Goal: Information Seeking & Learning: Find specific fact

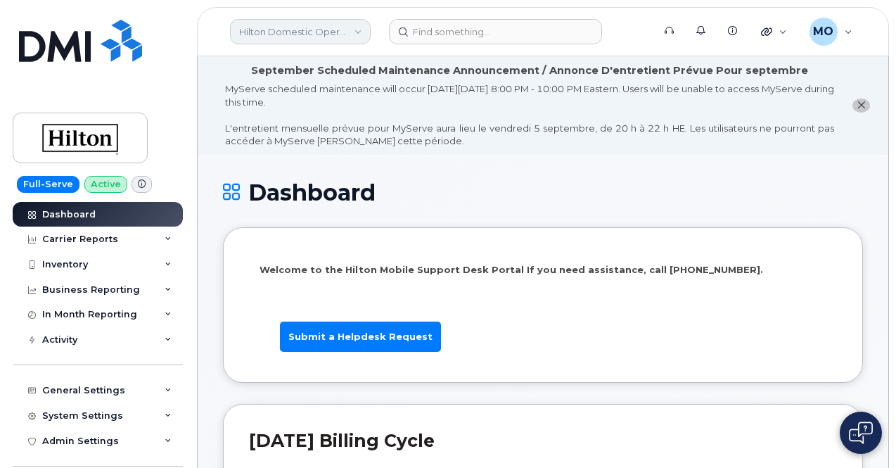
click at [358, 38] on link "Hilton Domestic Operating Company Inc" at bounding box center [300, 31] width 141 height 25
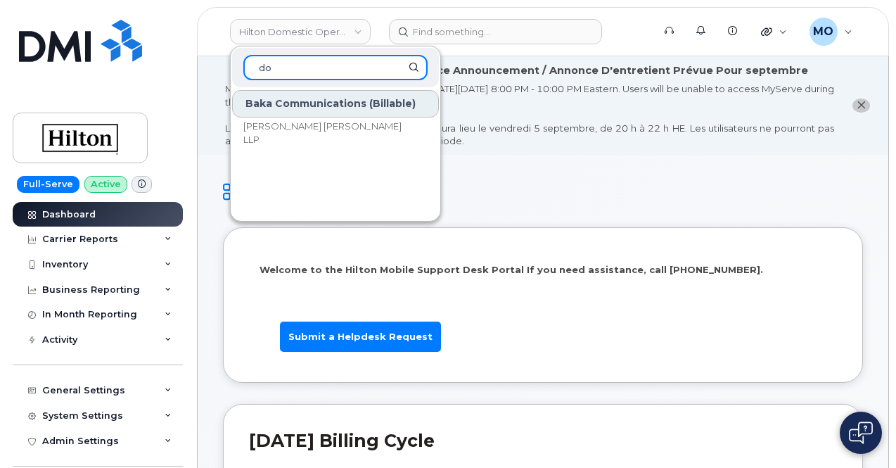
type input "d"
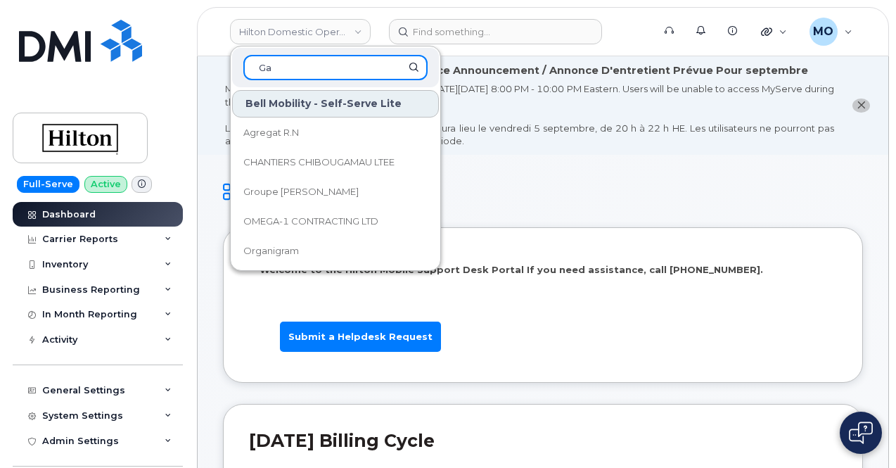
type input "G"
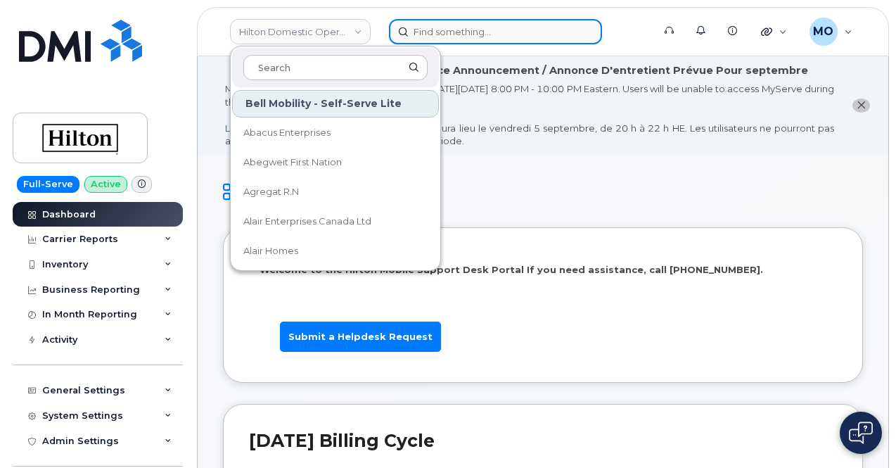
click at [525, 33] on input at bounding box center [495, 31] width 213 height 25
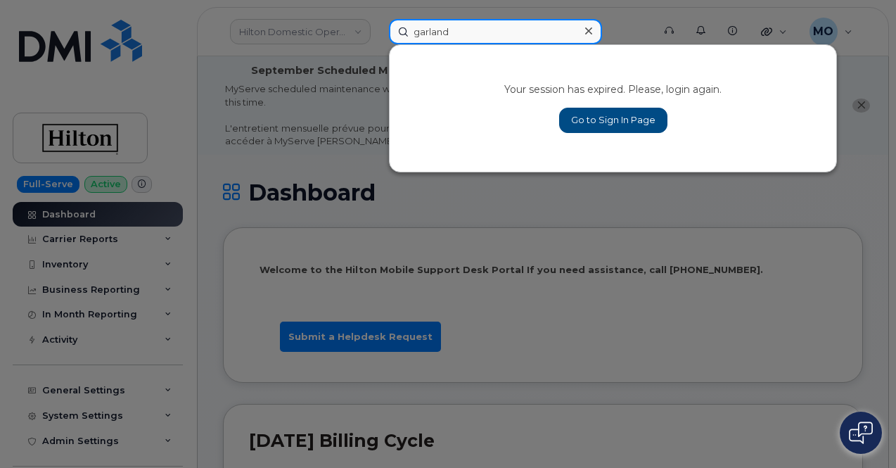
type input "garland"
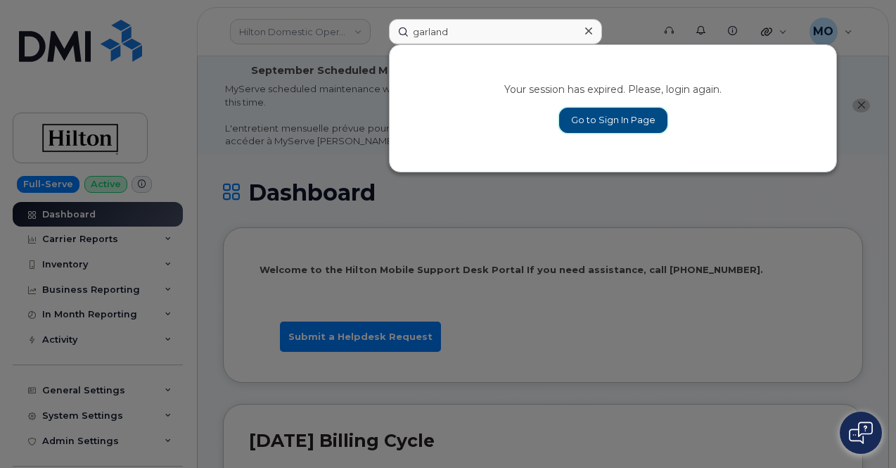
click at [646, 120] on link "Go to Sign In Page" at bounding box center [613, 120] width 108 height 25
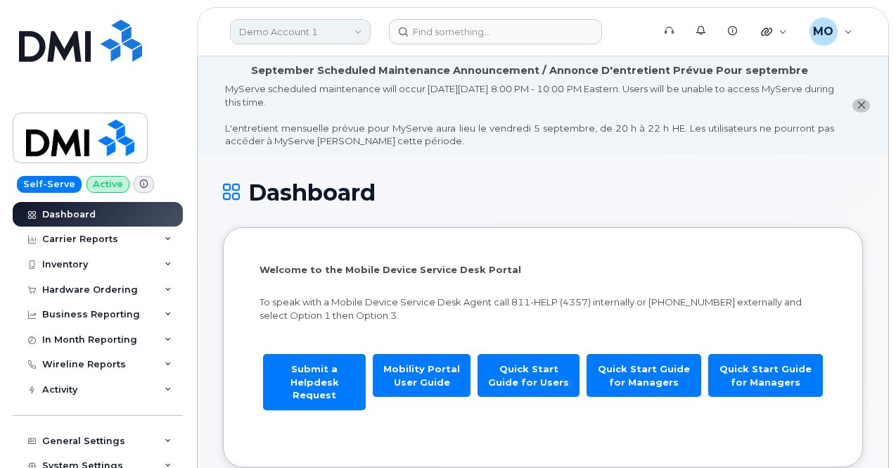
click at [307, 37] on link "Demo Account 1" at bounding box center [300, 31] width 141 height 25
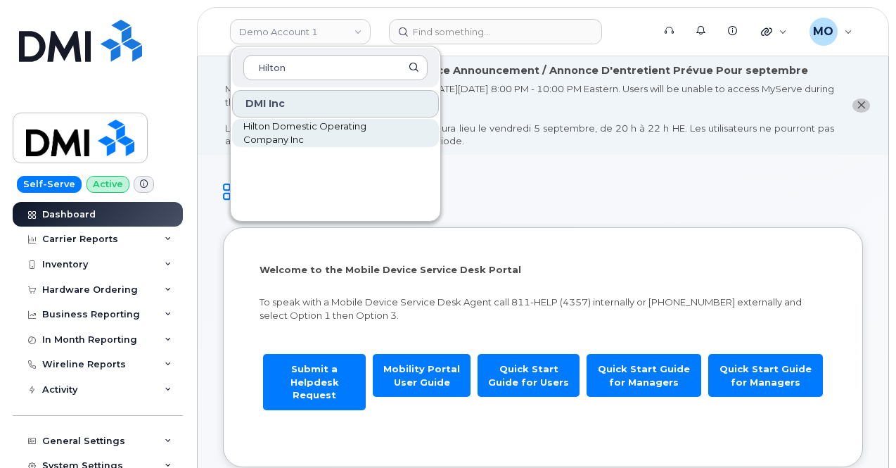
type input "Hilton"
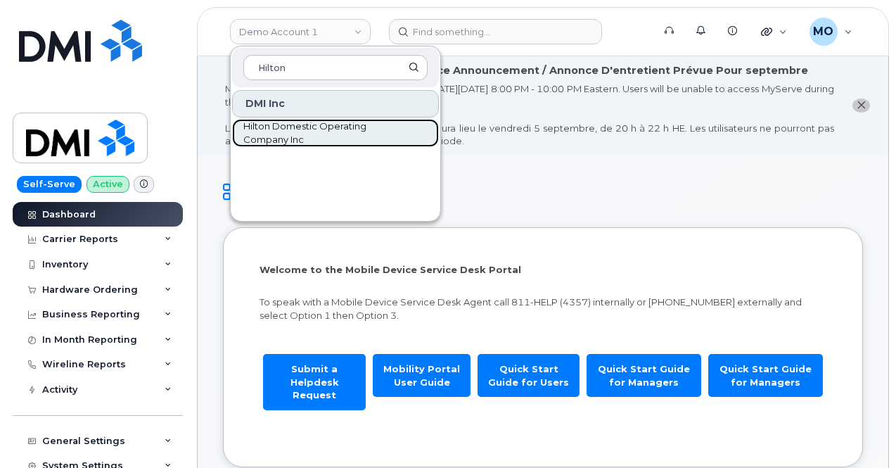
click at [299, 130] on span "Hilton Domestic Operating Company Inc" at bounding box center [324, 133] width 162 height 27
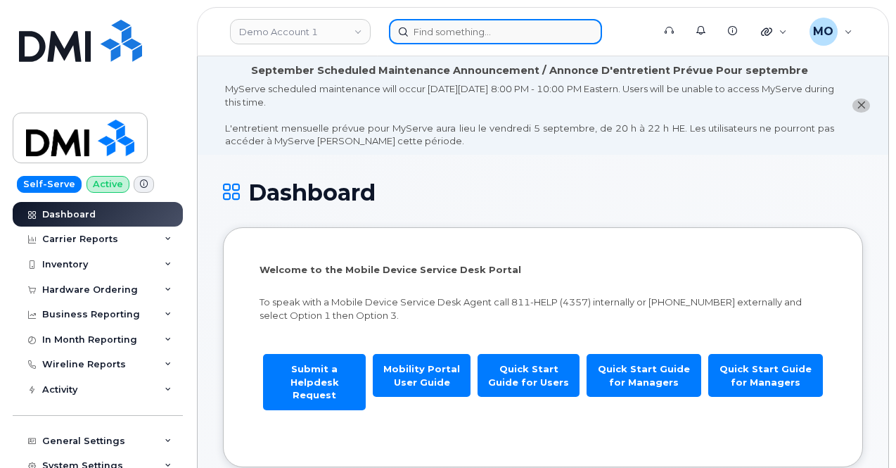
click at [420, 32] on input at bounding box center [495, 31] width 213 height 25
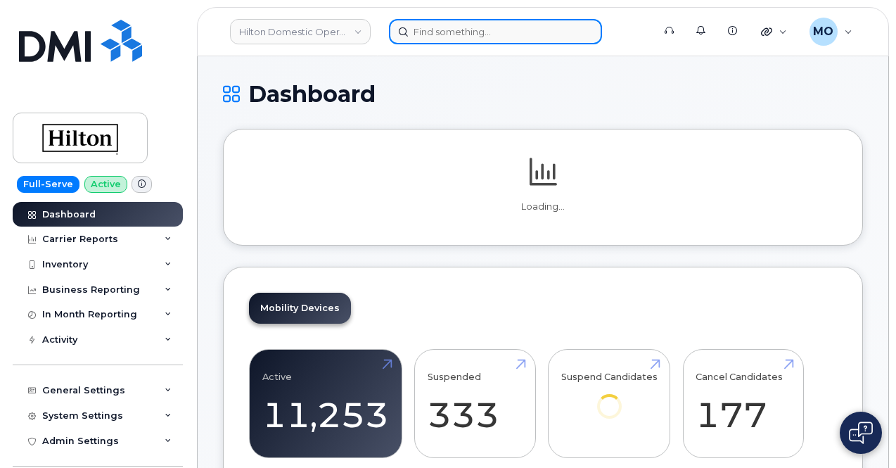
click at [429, 36] on input at bounding box center [495, 31] width 213 height 25
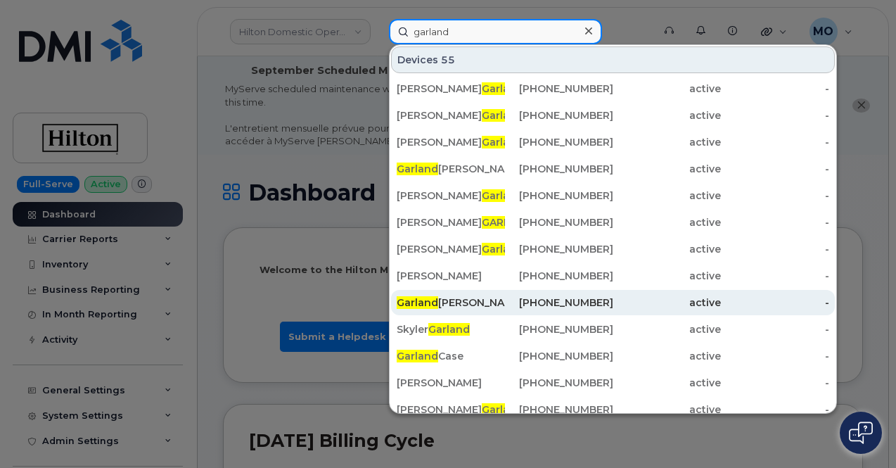
type input "garland"
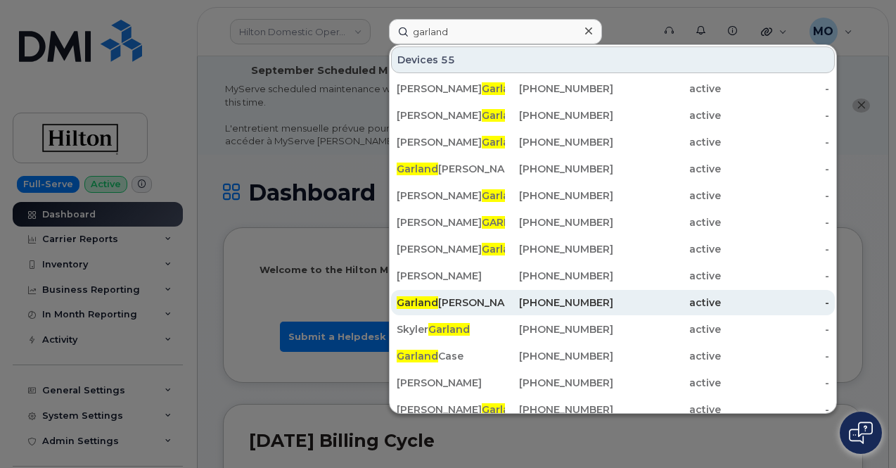
click at [527, 301] on div "404-433-1644" at bounding box center [559, 302] width 108 height 14
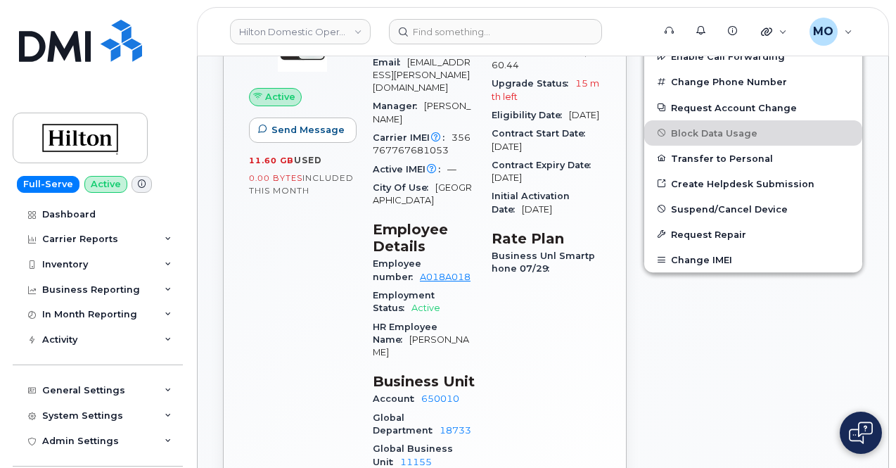
scroll to position [422, 0]
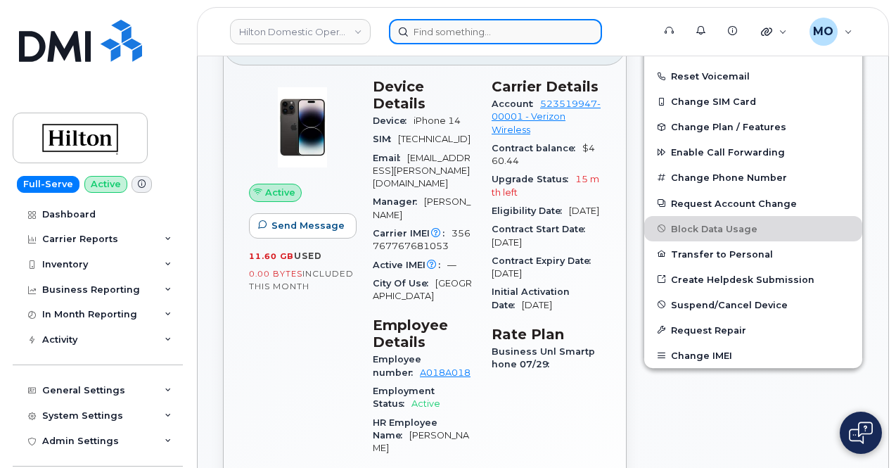
click at [493, 27] on input at bounding box center [495, 31] width 213 height 25
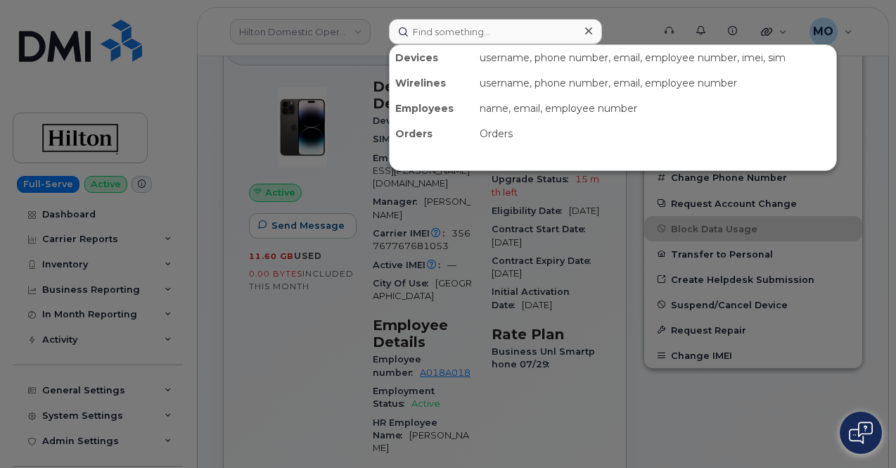
click at [394, 282] on div at bounding box center [448, 234] width 896 height 468
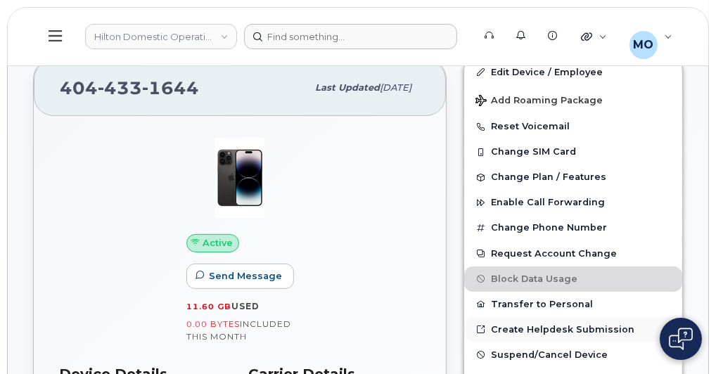
scroll to position [366, 0]
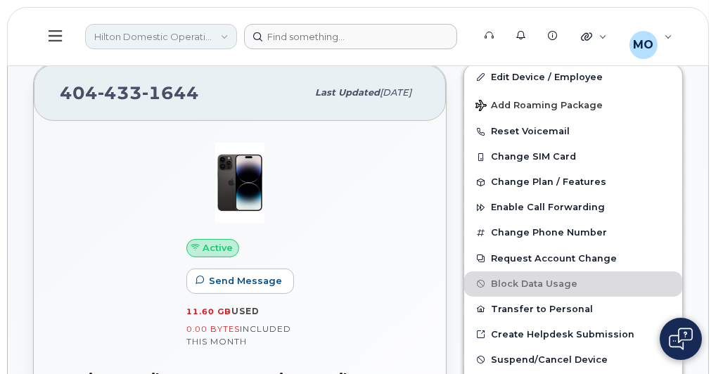
click at [122, 46] on link "Hilton Domestic Operating Company Inc" at bounding box center [161, 36] width 152 height 25
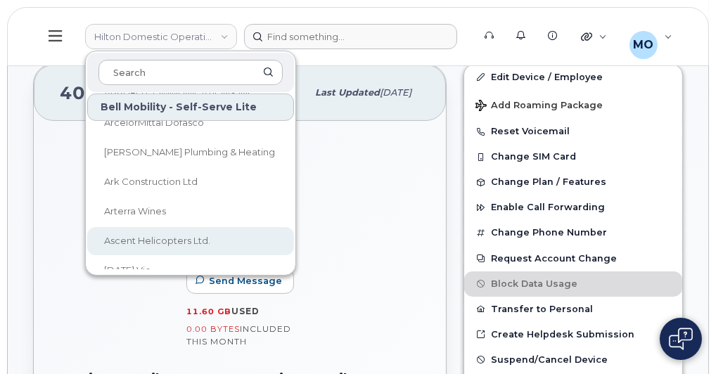
scroll to position [394, 0]
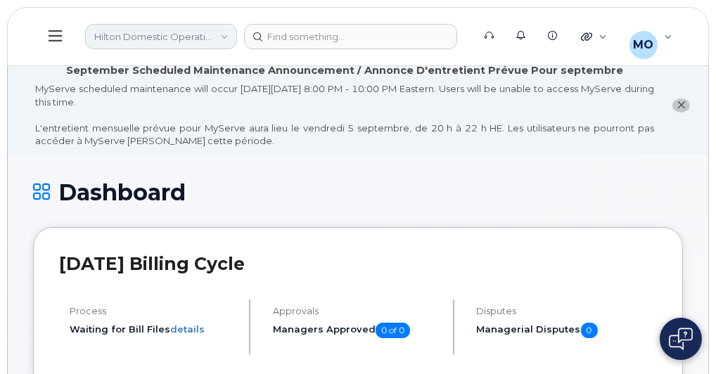
click at [180, 42] on link "Hilton Domestic Operating Company Inc" at bounding box center [161, 36] width 152 height 25
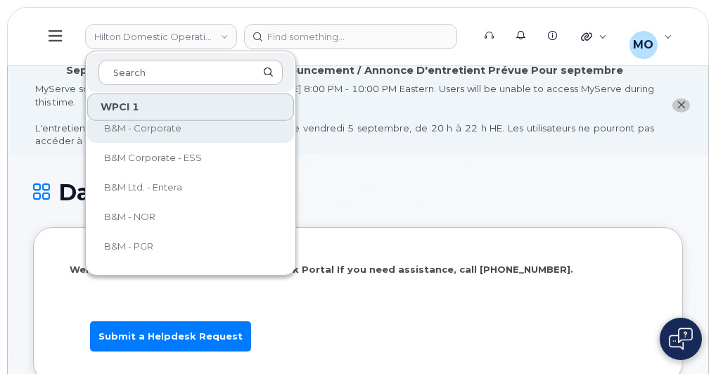
scroll to position [17948, 0]
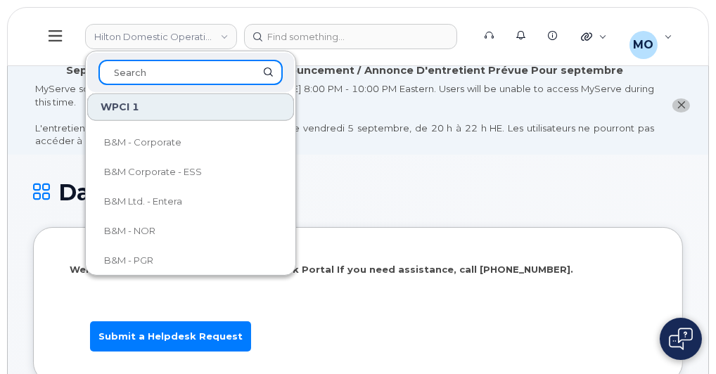
click at [173, 70] on input at bounding box center [190, 72] width 184 height 25
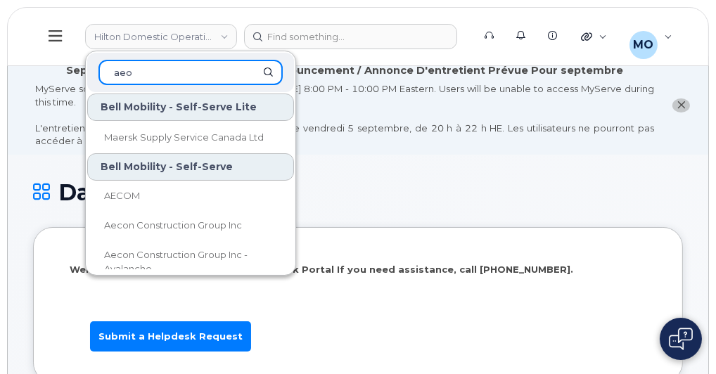
scroll to position [0, 0]
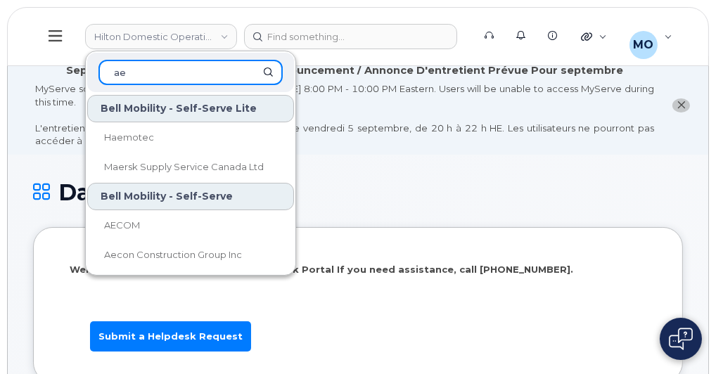
type input "a"
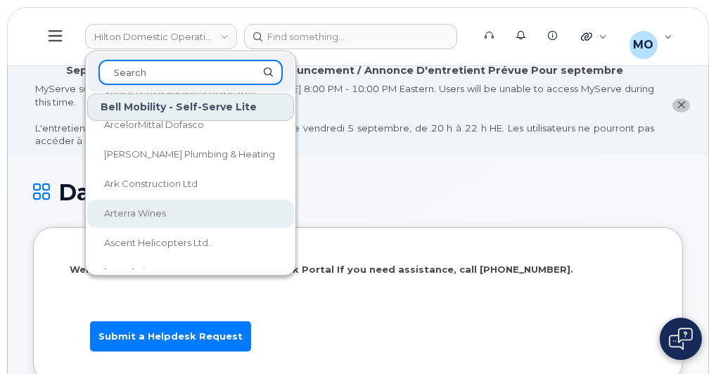
scroll to position [225, 0]
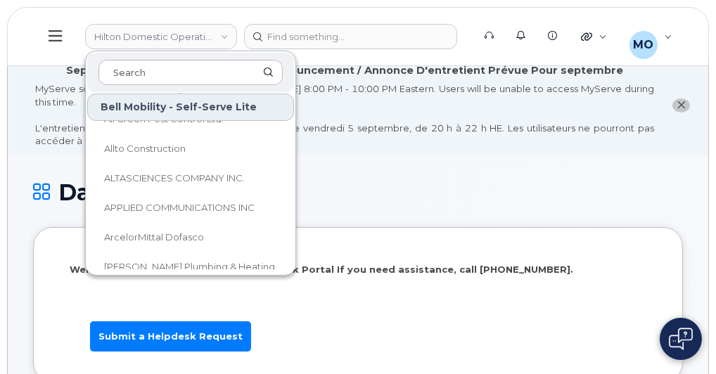
click at [53, 51] on button at bounding box center [55, 36] width 45 height 41
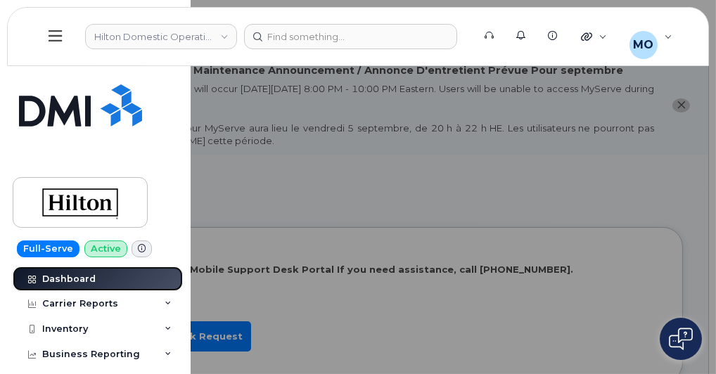
click at [73, 274] on div "Dashboard" at bounding box center [68, 279] width 53 height 11
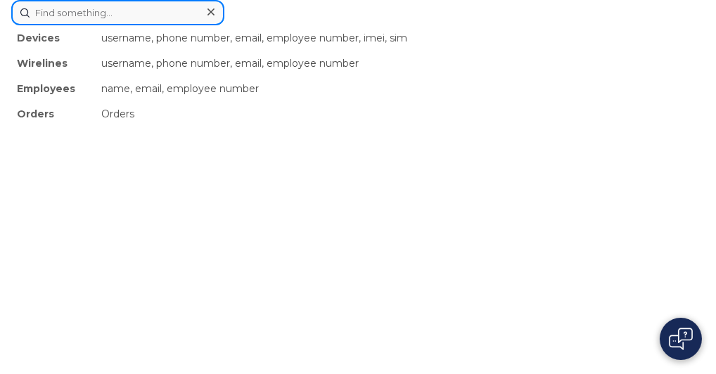
click at [224, 25] on input at bounding box center [117, 12] width 213 height 25
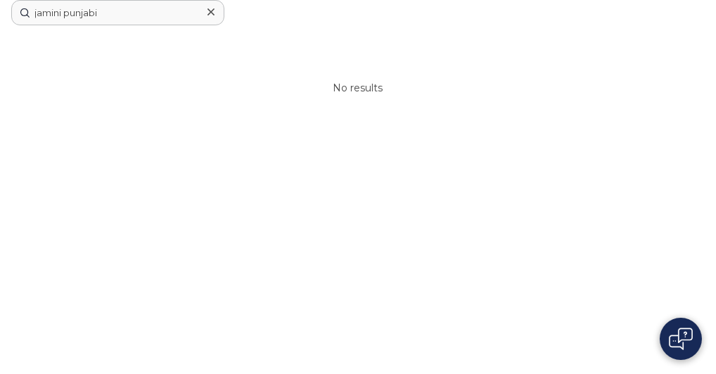
click at [0, 0] on div at bounding box center [0, 0] width 0 height 0
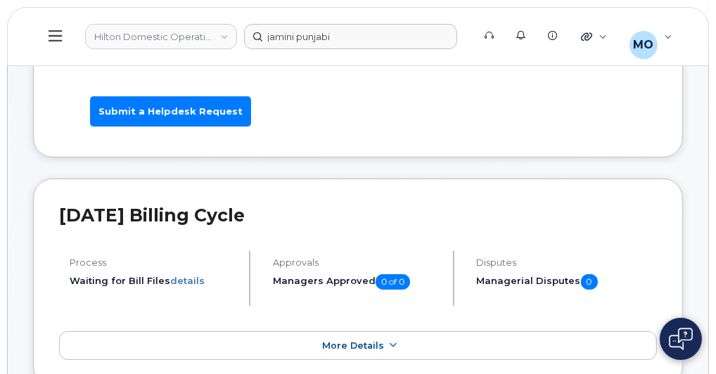
scroll to position [56, 0]
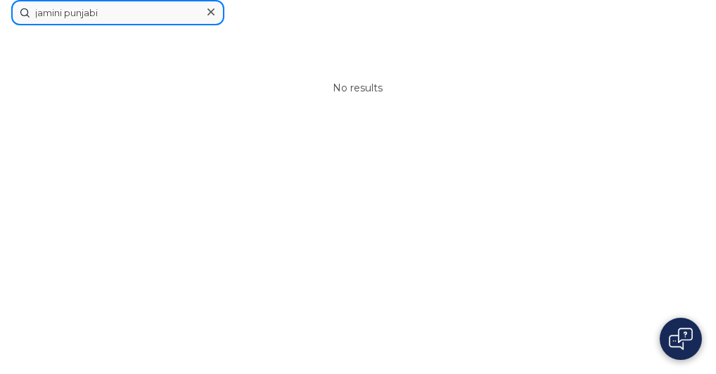
click at [224, 25] on input "jamini punjabi" at bounding box center [117, 12] width 213 height 25
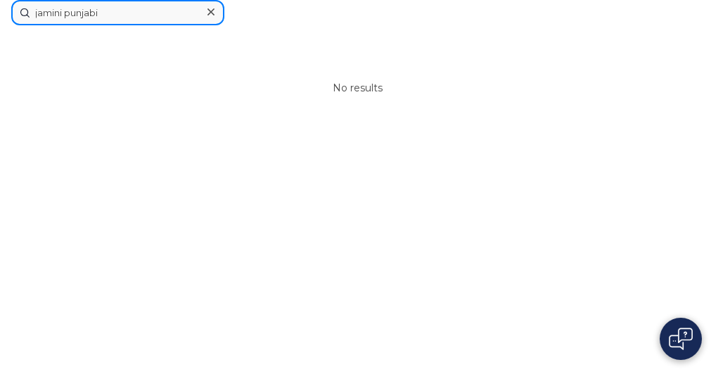
click at [224, 25] on input "jamini punjabi" at bounding box center [117, 12] width 213 height 25
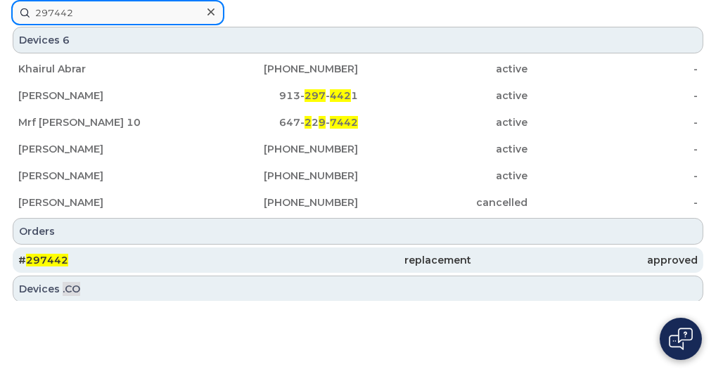
type input "297442"
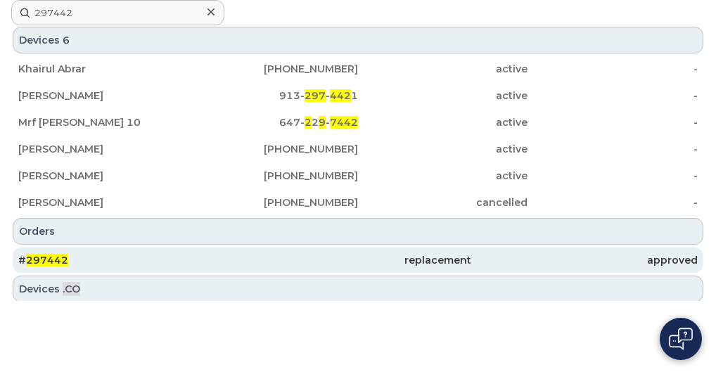
click at [68, 266] on span "297442" at bounding box center [47, 260] width 42 height 13
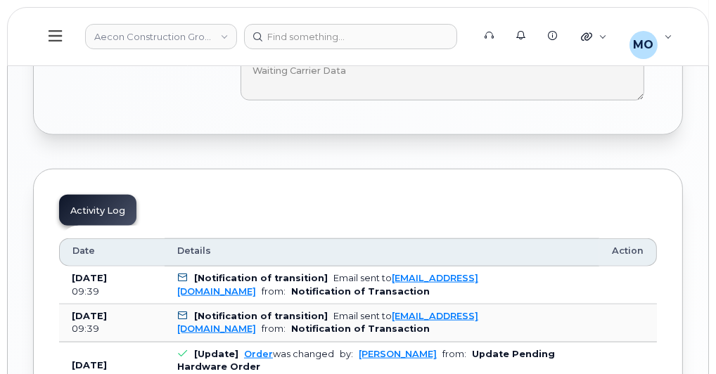
scroll to position [1504, 0]
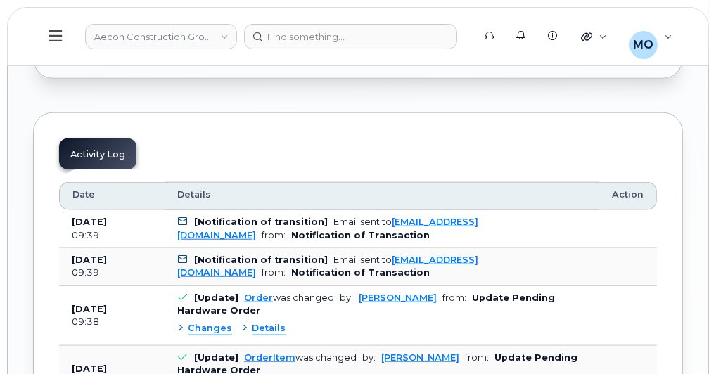
drag, startPoint x: 683, startPoint y: 198, endPoint x: 686, endPoint y: 159, distance: 39.5
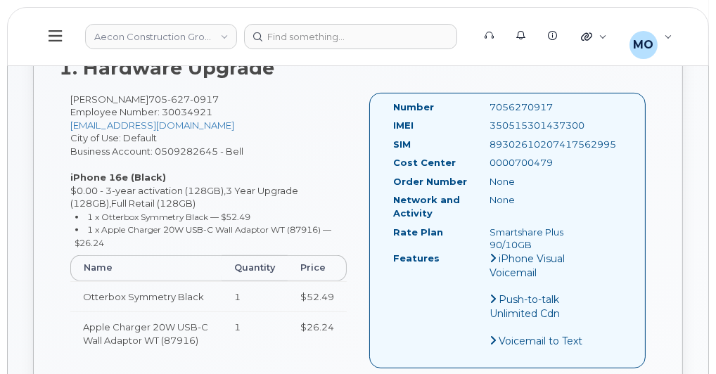
scroll to position [506, 0]
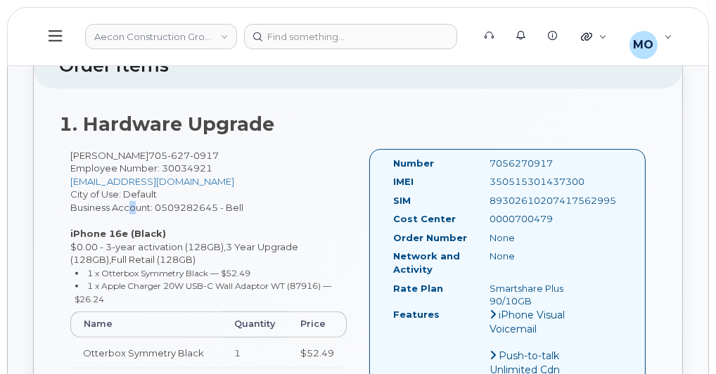
click at [122, 195] on div "Geoff Smith 705 627 0917 Employee Number: 30034921 gesmith@aecon.com City of Us…" at bounding box center [208, 287] width 299 height 276
click at [122, 197] on div "Geoff Smith 705 627 0917 Employee Number: 30034921 gesmith@aecon.com City of Us…" at bounding box center [208, 287] width 299 height 276
click at [134, 32] on link "Aecon Construction Group Inc" at bounding box center [161, 36] width 152 height 25
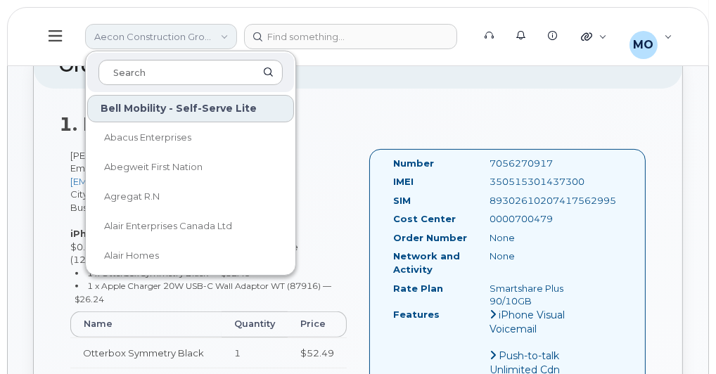
click at [134, 32] on link "Aecon Construction Group Inc" at bounding box center [161, 36] width 152 height 25
click at [321, 149] on div "Geoff Smith 705 627 0917 Employee Number: 30034921 gesmith@aecon.com City of Us…" at bounding box center [208, 287] width 299 height 276
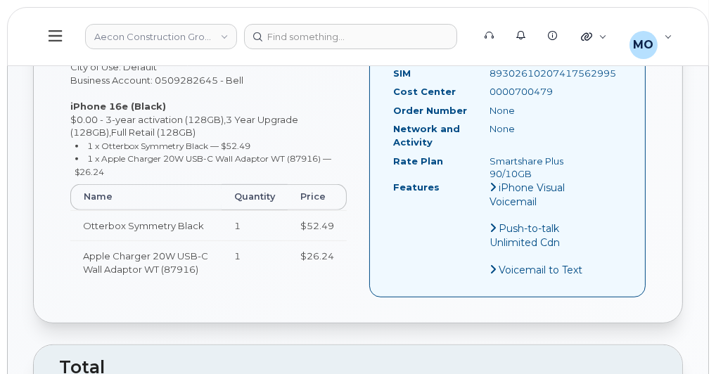
scroll to position [619, 0]
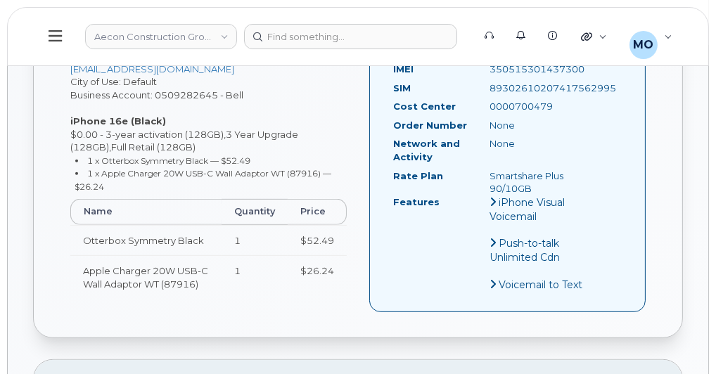
click at [63, 41] on button at bounding box center [55, 36] width 45 height 41
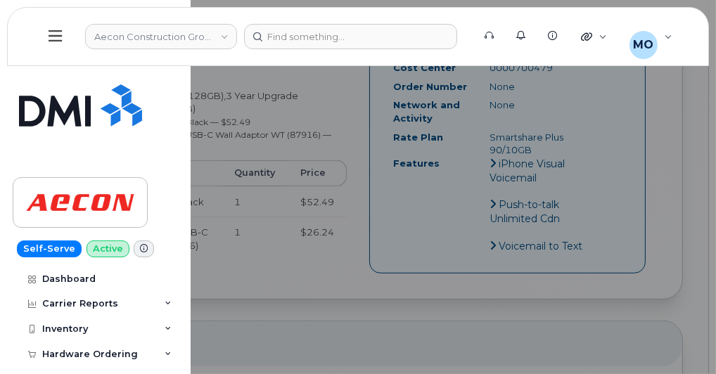
scroll to position [675, 0]
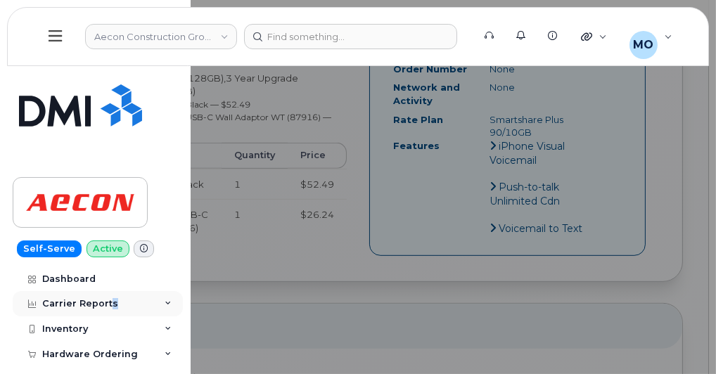
click at [110, 305] on div "Carrier Reports" at bounding box center [80, 303] width 76 height 11
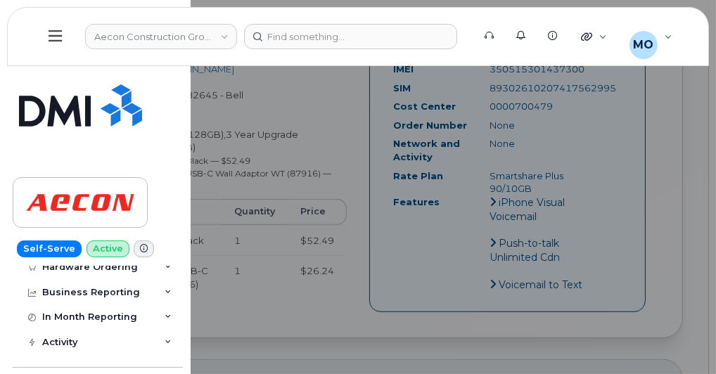
scroll to position [392, 0]
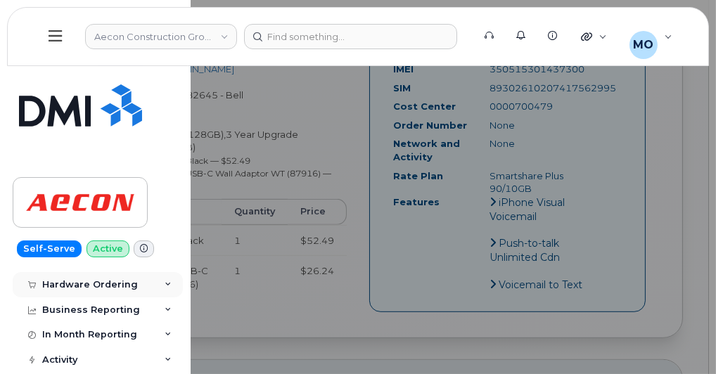
click at [169, 283] on div "Hardware Ordering" at bounding box center [98, 284] width 170 height 25
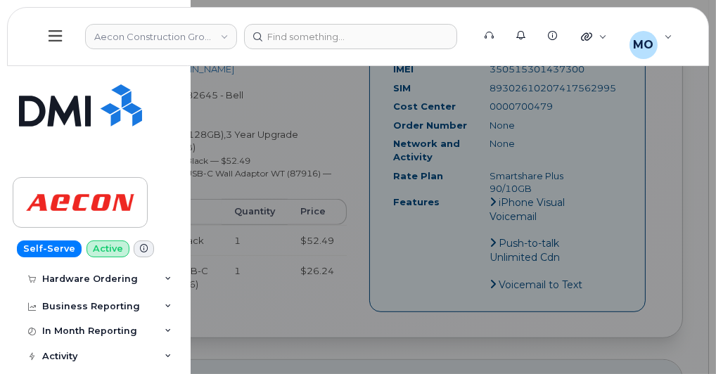
scroll to position [505, 0]
click at [356, 285] on div at bounding box center [358, 187] width 716 height 374
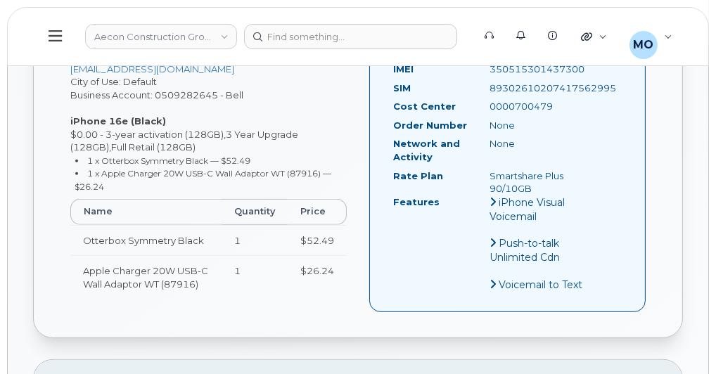
click at [355, 282] on div "Geoff Smith 705 627 0917 Employee Number: 30034921 gesmith@aecon.com City of Us…" at bounding box center [208, 175] width 299 height 276
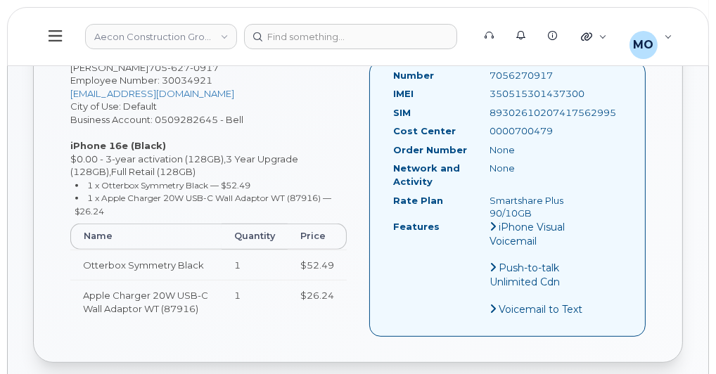
scroll to position [593, 0]
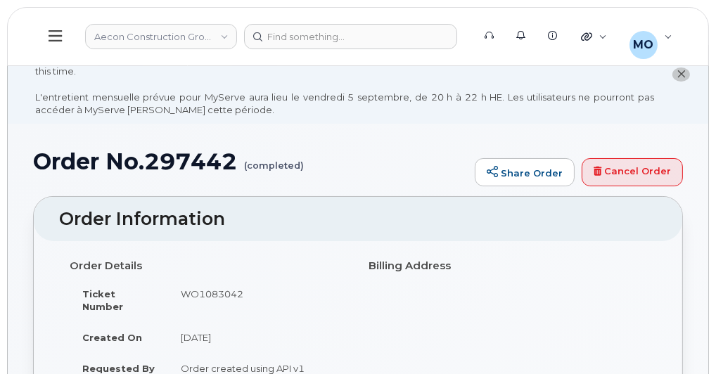
scroll to position [0, 0]
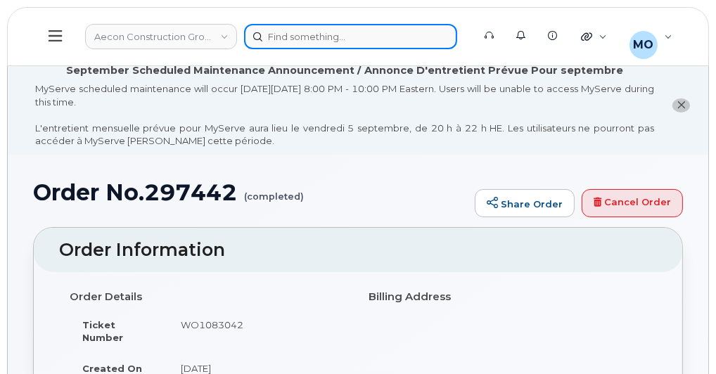
click at [399, 40] on input at bounding box center [350, 36] width 213 height 25
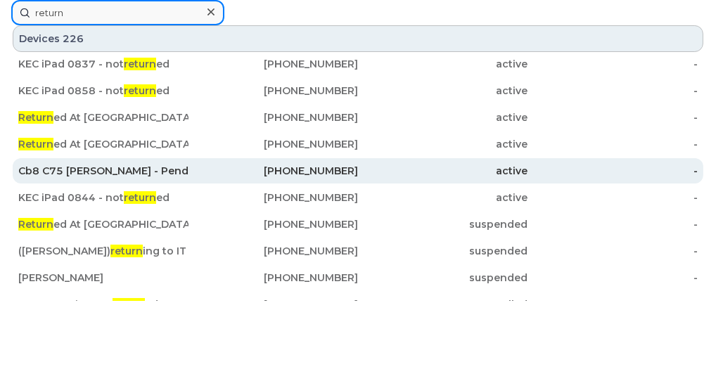
scroll to position [169, 0]
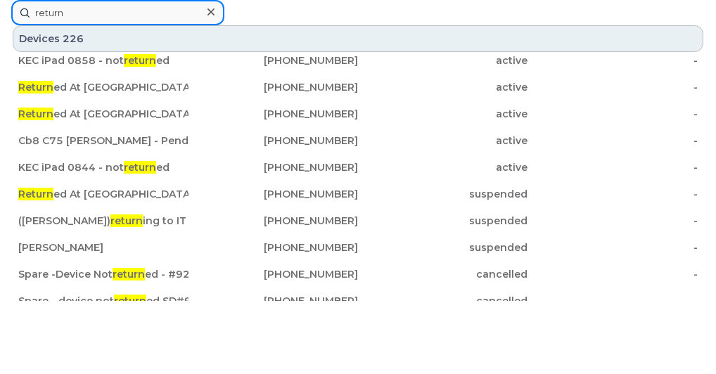
type input "return"
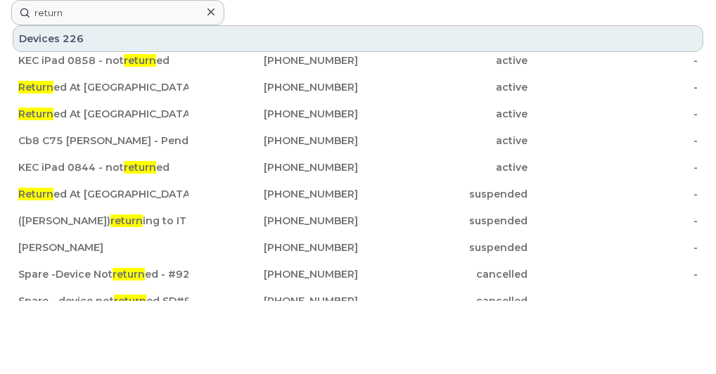
click at [0, 0] on div at bounding box center [0, 0] width 0 height 0
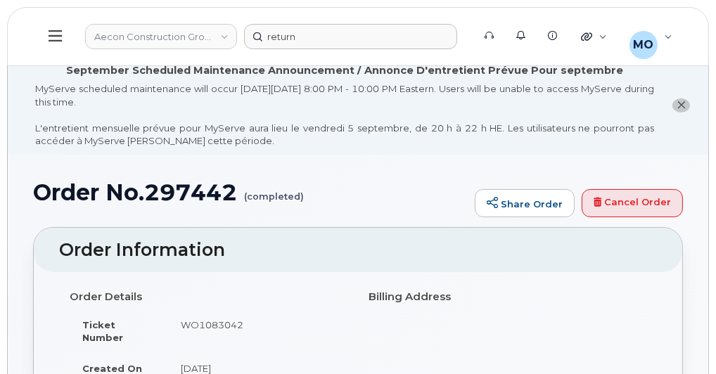
click at [69, 34] on button at bounding box center [55, 36] width 45 height 41
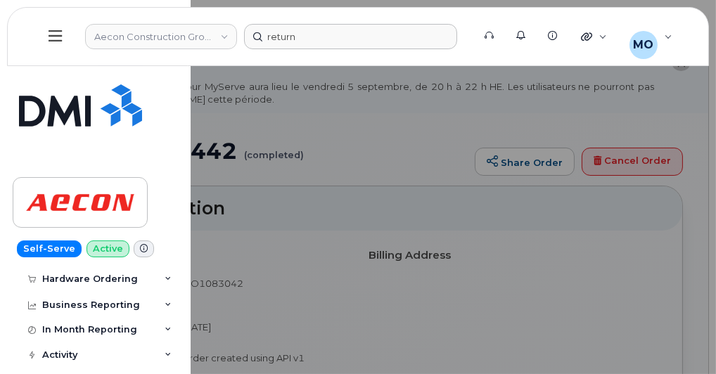
scroll to position [56, 0]
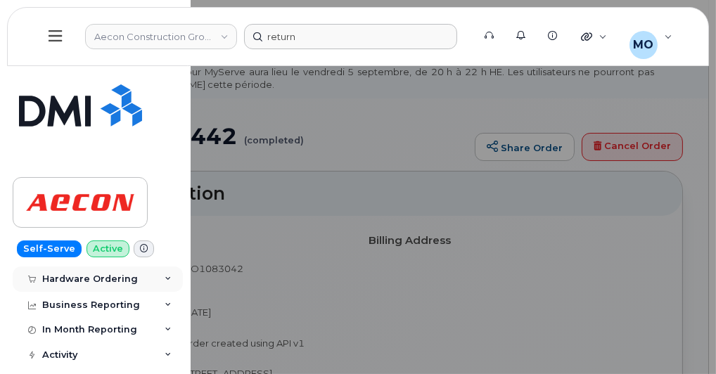
click at [165, 276] on icon at bounding box center [168, 279] width 7 height 7
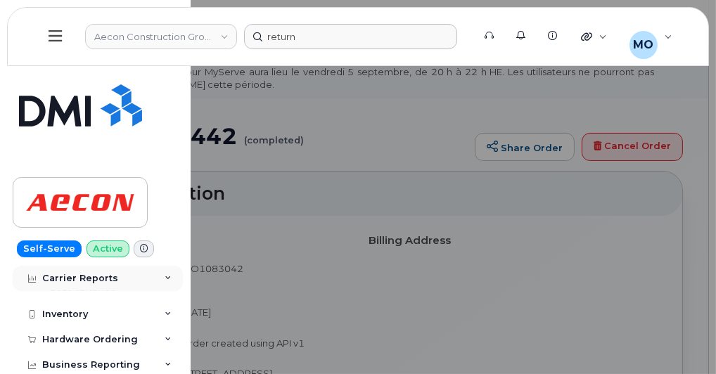
scroll to position [394, 0]
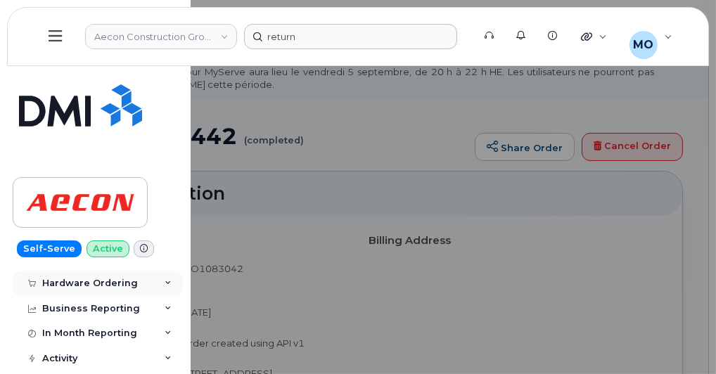
click at [146, 277] on div "Hardware Ordering" at bounding box center [98, 283] width 170 height 25
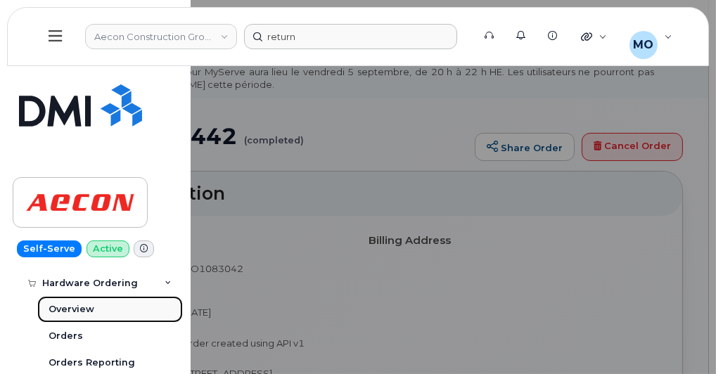
click at [130, 306] on link "Overview" at bounding box center [110, 309] width 146 height 27
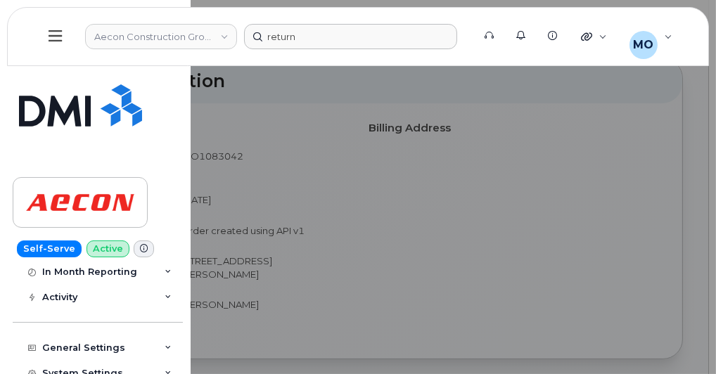
scroll to position [619, 0]
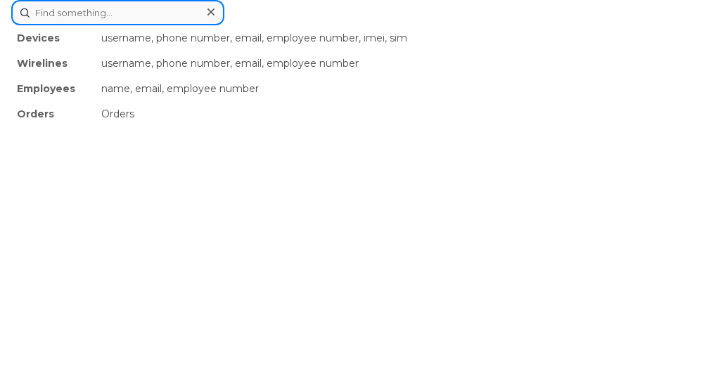
click at [224, 25] on input at bounding box center [117, 12] width 213 height 25
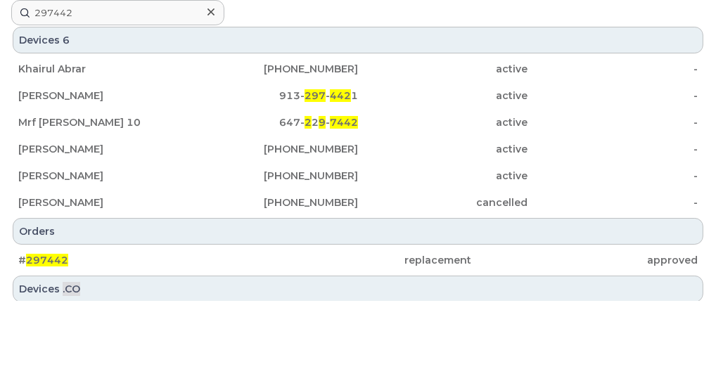
click at [0, 0] on div at bounding box center [0, 0] width 0 height 0
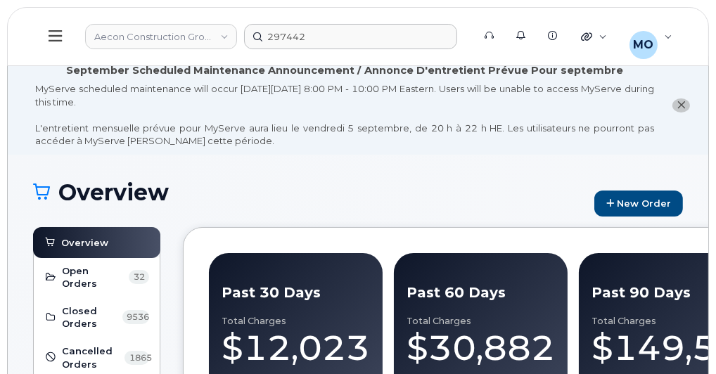
click at [62, 38] on button at bounding box center [55, 36] width 45 height 41
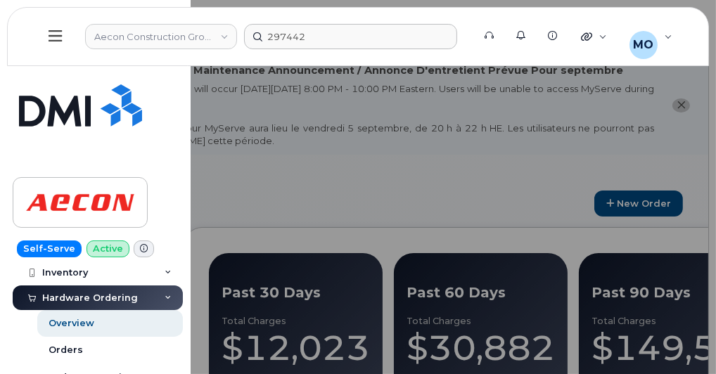
scroll to position [113, 0]
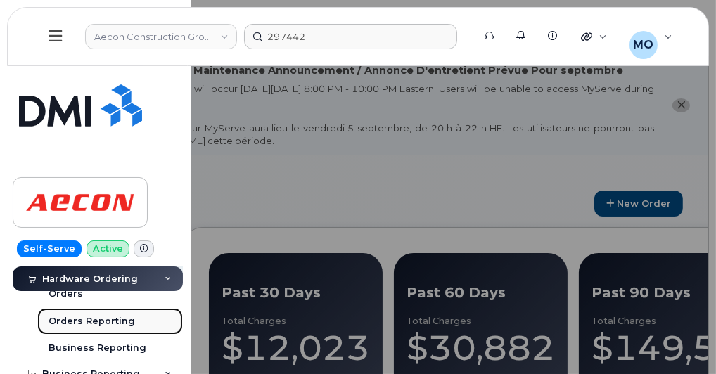
click at [104, 326] on div "Orders Reporting" at bounding box center [92, 321] width 86 height 13
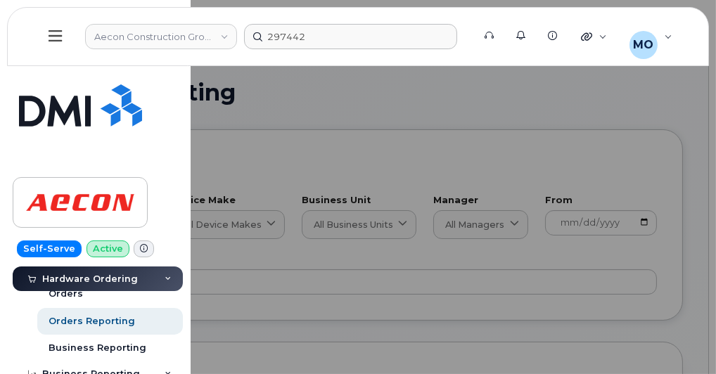
click at [465, 302] on div at bounding box center [358, 187] width 716 height 374
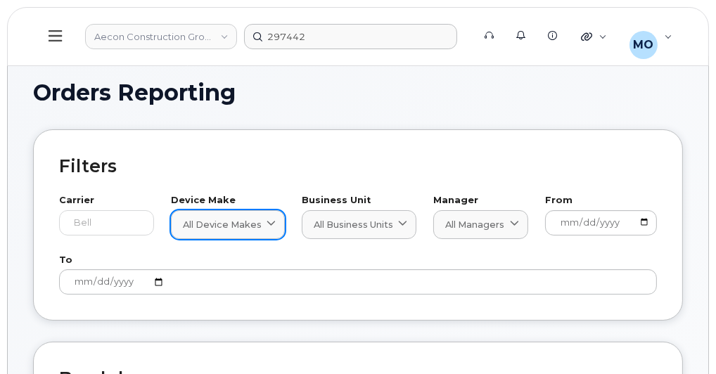
click at [233, 227] on span "All Device Makes" at bounding box center [222, 224] width 79 height 13
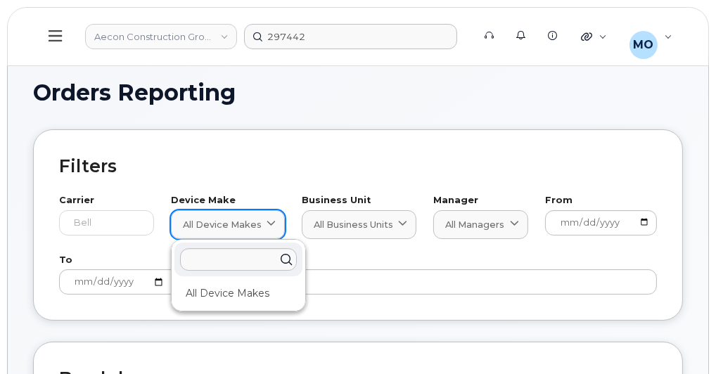
click at [233, 236] on link "All Device Makes" at bounding box center [228, 224] width 114 height 29
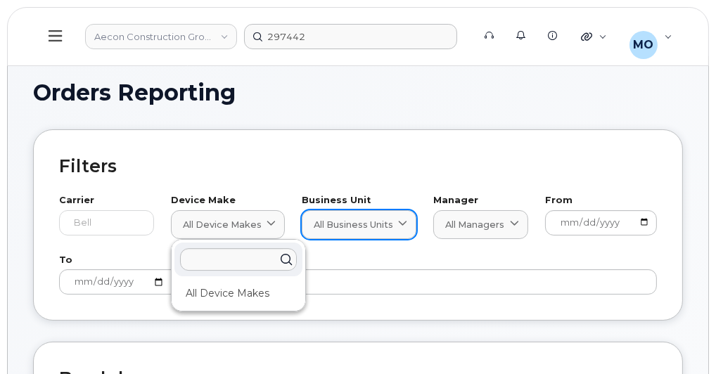
click at [353, 229] on span "All Business Units" at bounding box center [353, 224] width 79 height 13
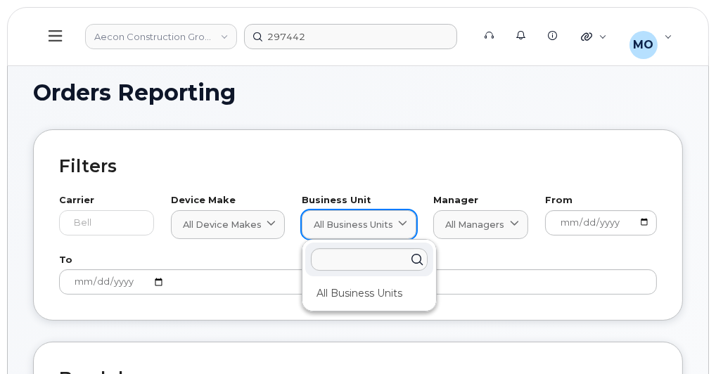
click at [358, 222] on span "All Business Units" at bounding box center [353, 224] width 79 height 13
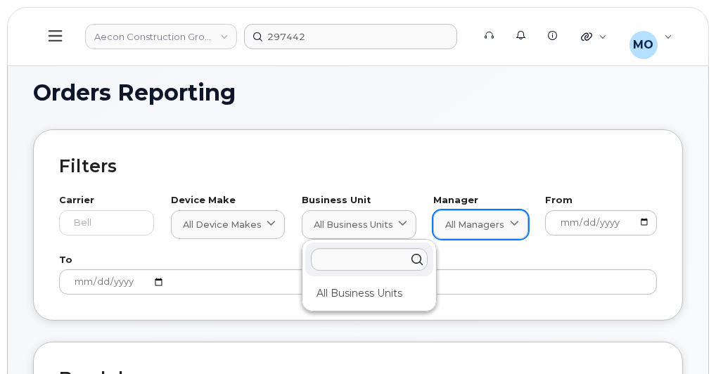
click at [484, 224] on span "All Managers" at bounding box center [474, 224] width 59 height 13
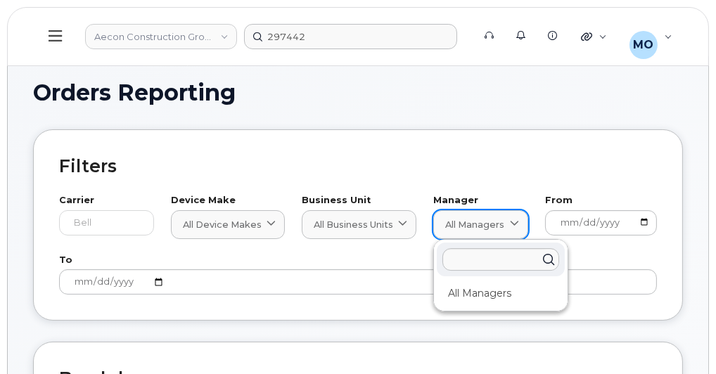
click at [487, 226] on span "All Managers" at bounding box center [474, 224] width 59 height 13
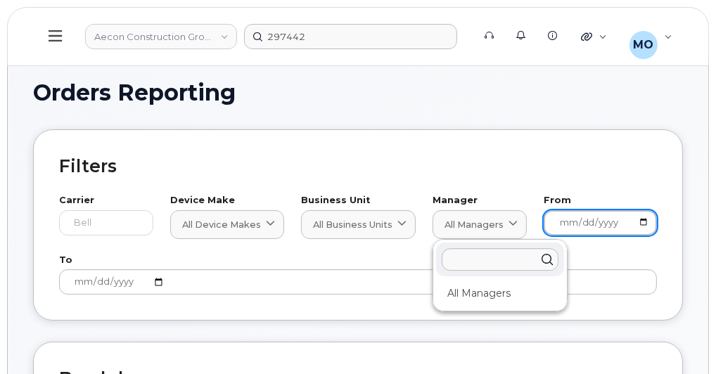
click at [589, 226] on input "2024-09-05" at bounding box center [600, 222] width 113 height 25
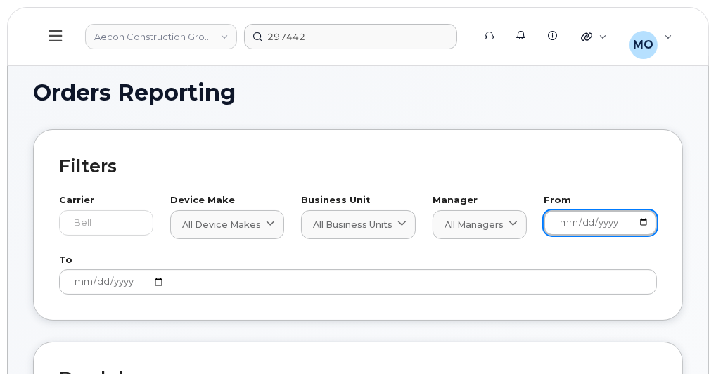
click at [638, 224] on input "2024-09-05" at bounding box center [600, 222] width 113 height 25
click at [49, 39] on icon at bounding box center [55, 35] width 13 height 15
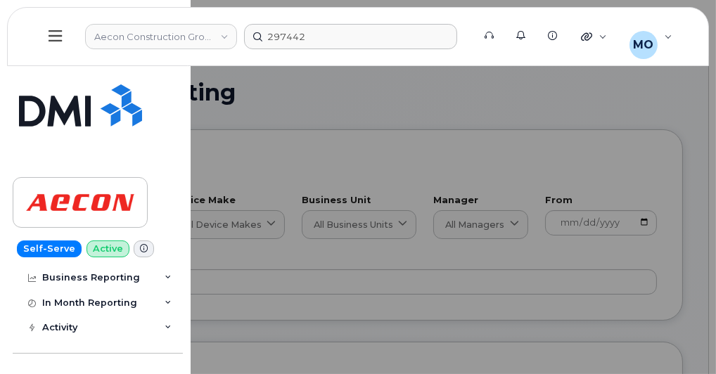
scroll to position [225, 0]
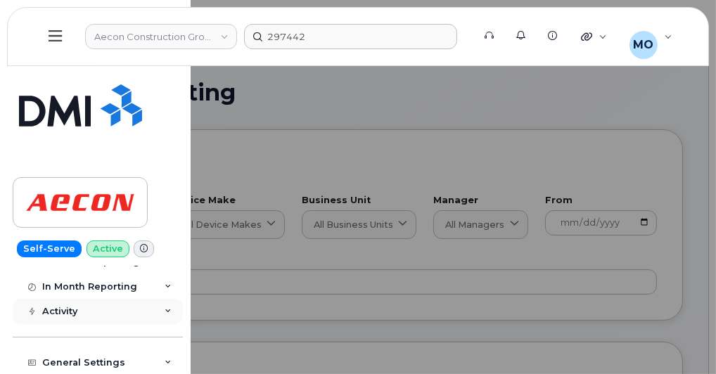
click at [171, 313] on div "Activity" at bounding box center [98, 311] width 170 height 25
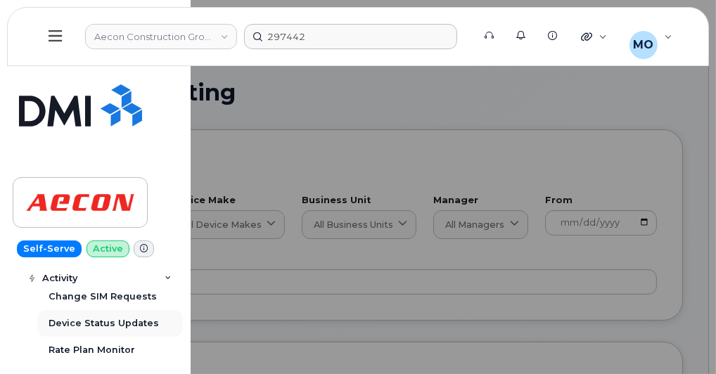
scroll to position [338, 0]
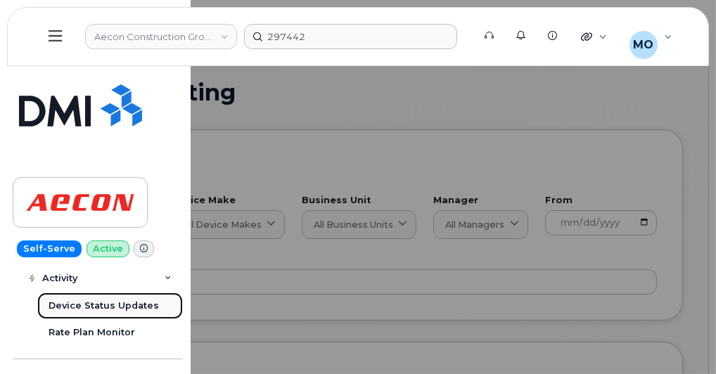
click at [141, 308] on div "Device Status Updates" at bounding box center [104, 306] width 110 height 13
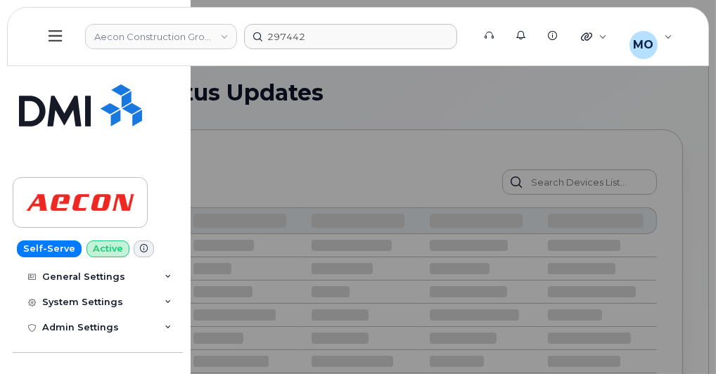
scroll to position [229, 0]
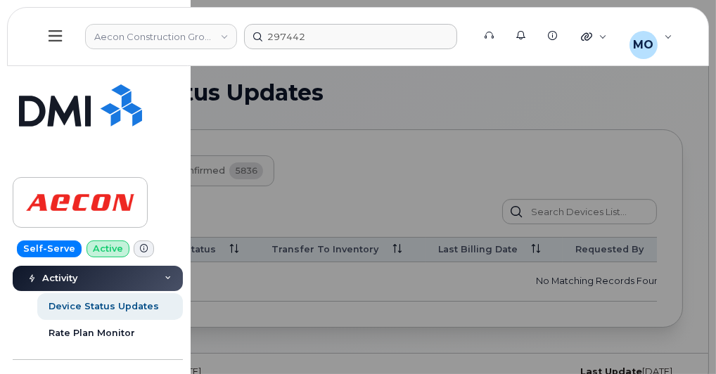
click at [278, 250] on div at bounding box center [358, 187] width 716 height 374
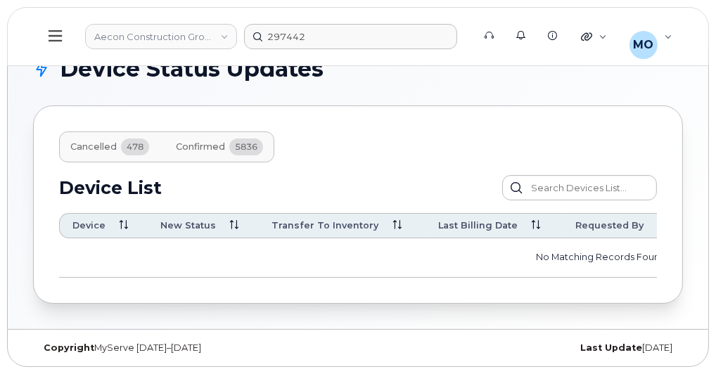
scroll to position [0, 0]
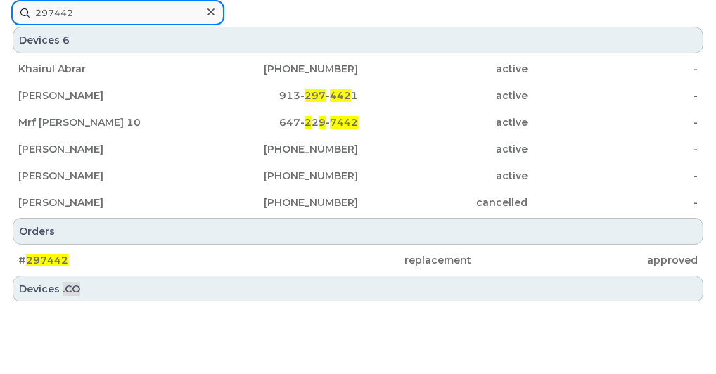
click at [224, 25] on input "297442" at bounding box center [117, 12] width 213 height 25
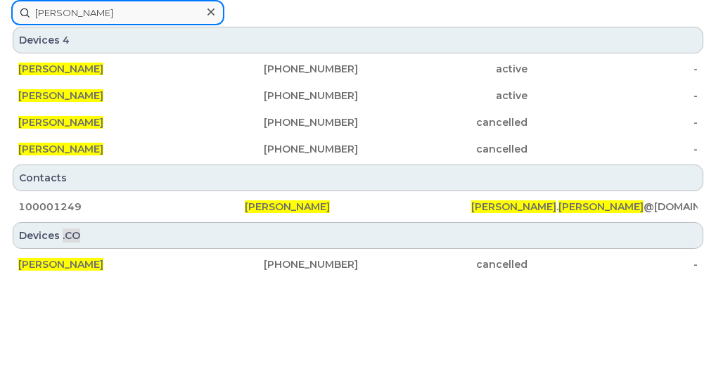
type input "geoff smith"
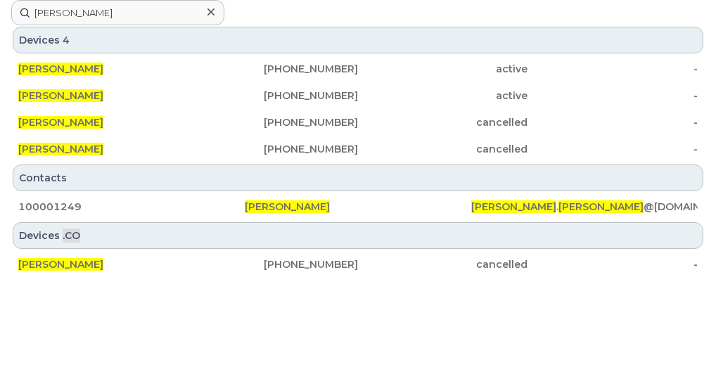
click at [393, 249] on div "Devices .CO" at bounding box center [358, 235] width 690 height 27
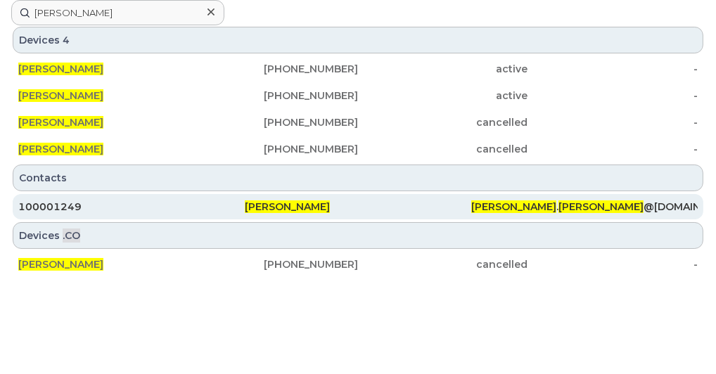
click at [245, 214] on div "100001249" at bounding box center [131, 207] width 226 height 14
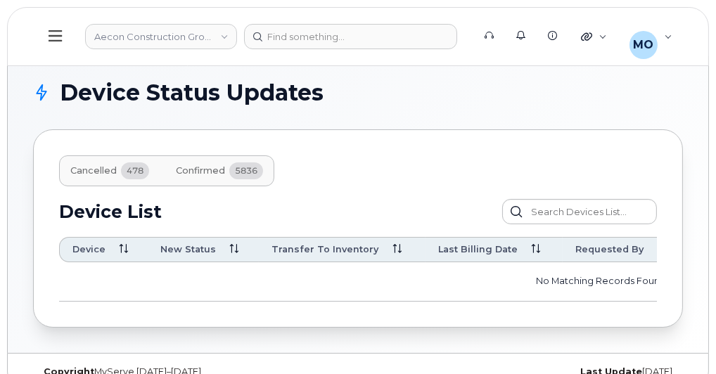
click at [191, 183] on button "Confirmed 5836" at bounding box center [220, 170] width 110 height 31
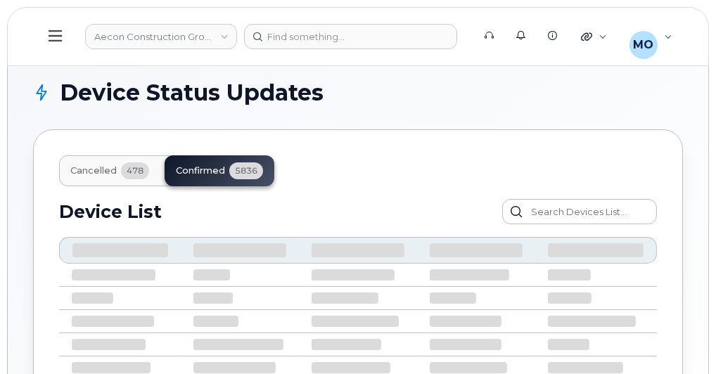
click at [97, 169] on span "Cancelled" at bounding box center [93, 170] width 46 height 11
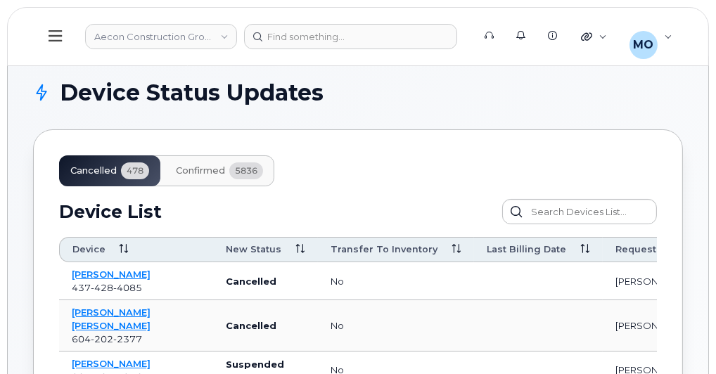
scroll to position [56, 0]
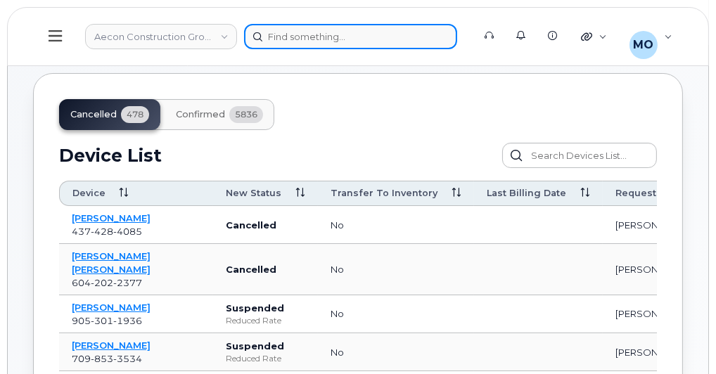
click at [283, 44] on input at bounding box center [350, 36] width 213 height 25
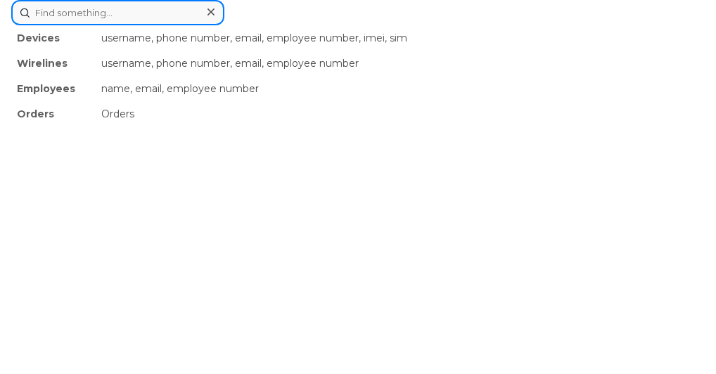
type input "m"
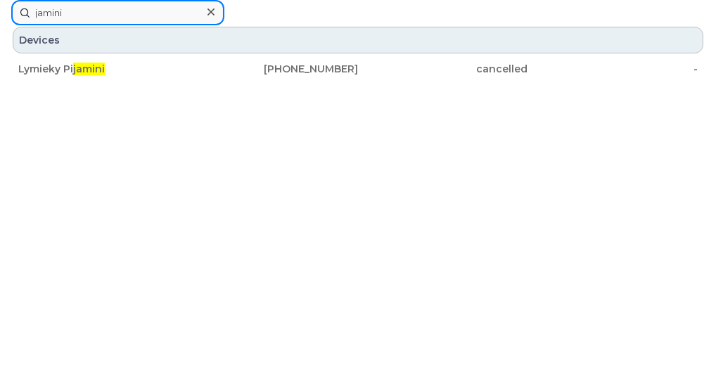
type input "jamini"
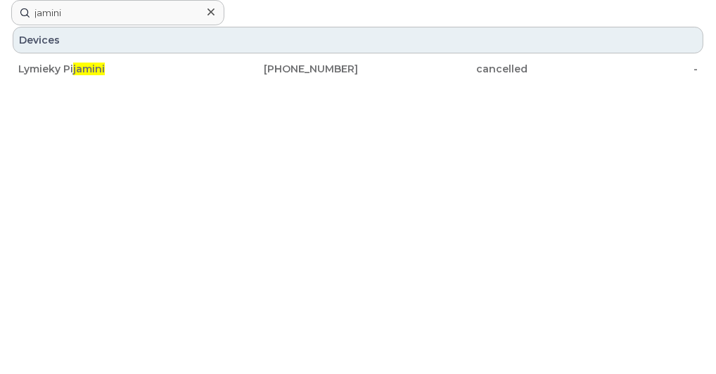
click at [0, 0] on div at bounding box center [0, 0] width 0 height 0
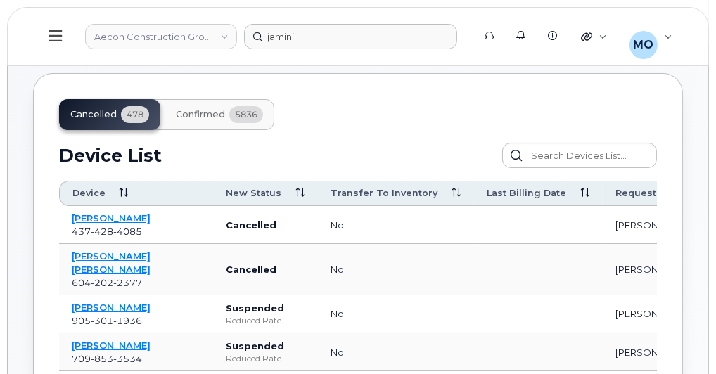
click at [55, 37] on icon at bounding box center [55, 35] width 13 height 15
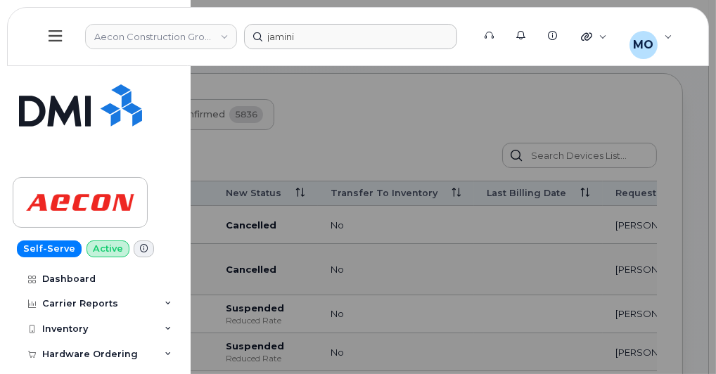
click at [57, 38] on icon at bounding box center [55, 35] width 13 height 15
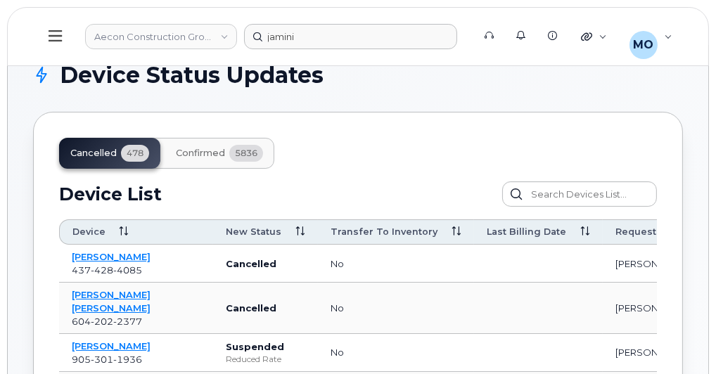
scroll to position [0, 0]
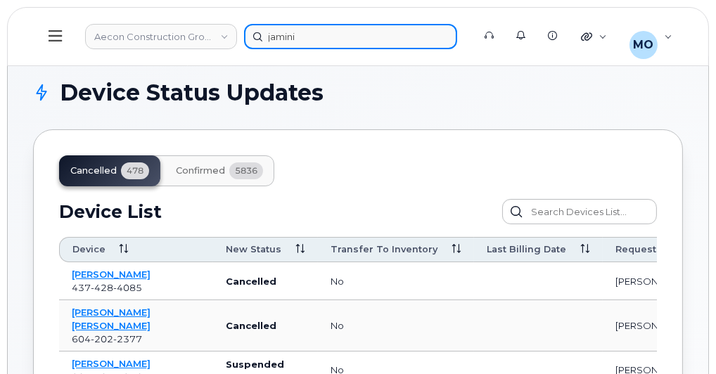
click at [312, 39] on input "jamini" at bounding box center [350, 36] width 213 height 25
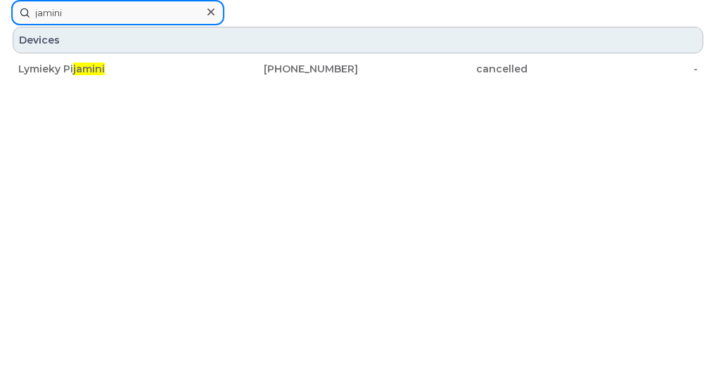
click at [224, 25] on input "jamini" at bounding box center [117, 12] width 213 height 25
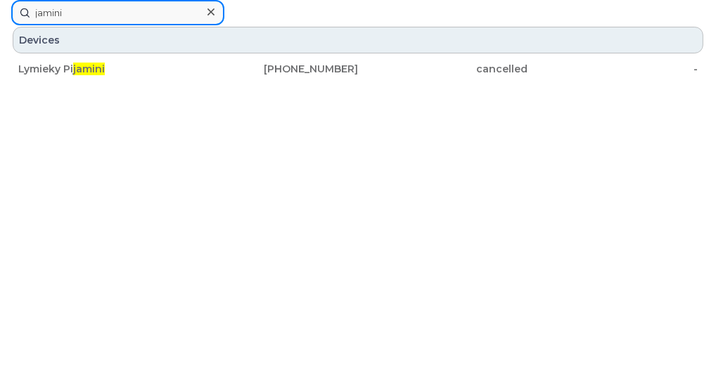
click at [224, 25] on input "jamini" at bounding box center [117, 12] width 213 height 25
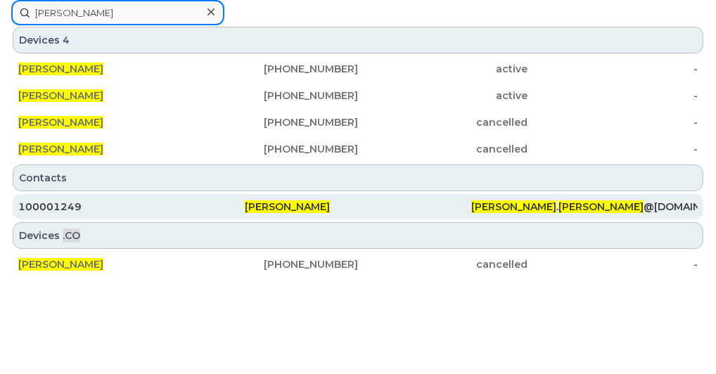
type input "[PERSON_NAME]"
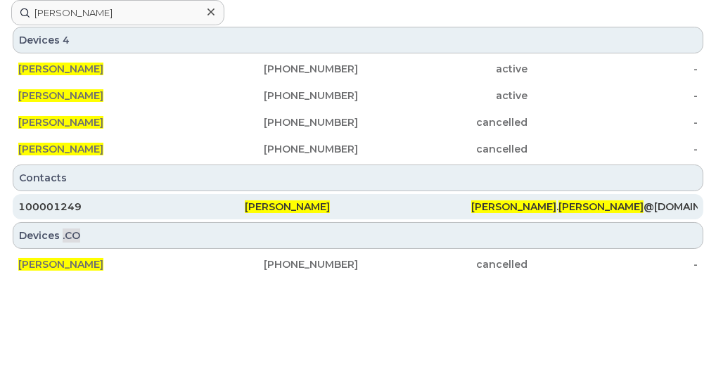
click at [431, 214] on div "[PERSON_NAME]" at bounding box center [358, 207] width 226 height 14
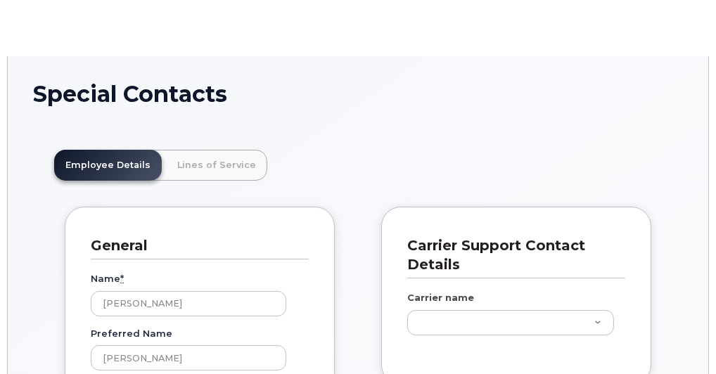
scroll to position [42, 0]
type input "5769927"
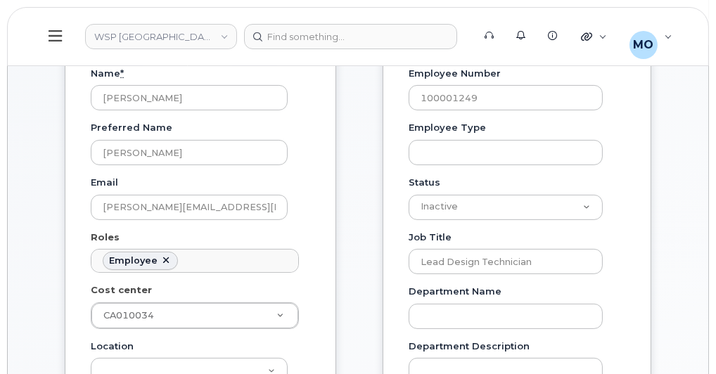
scroll to position [338, 0]
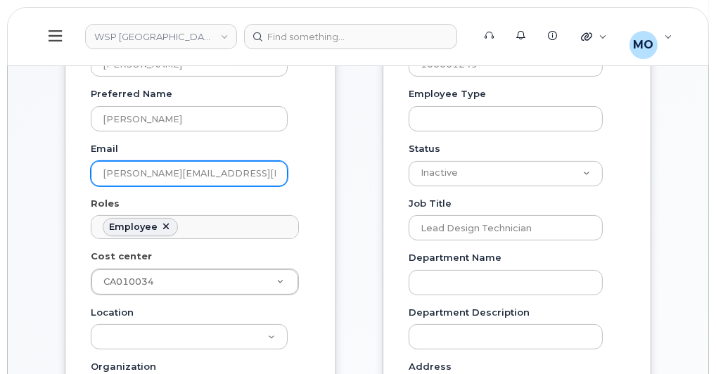
drag, startPoint x: 268, startPoint y: 170, endPoint x: 37, endPoint y: 248, distance: 244.1
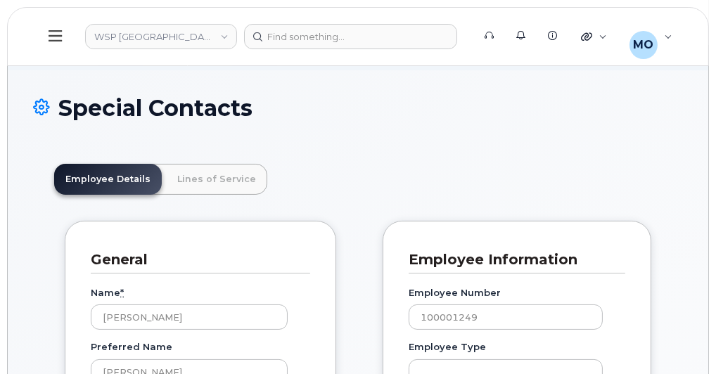
scroll to position [0, 0]
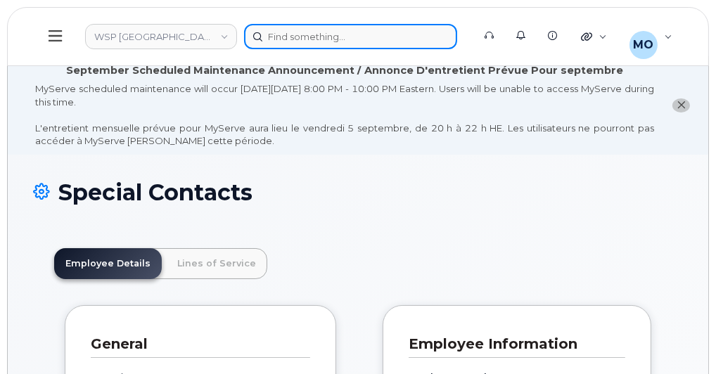
click at [298, 46] on input at bounding box center [350, 36] width 213 height 25
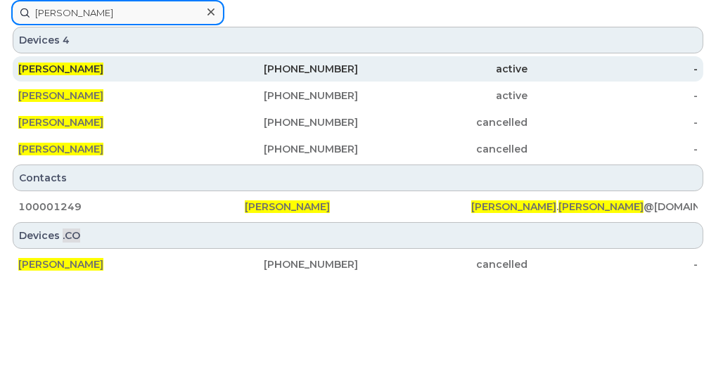
scroll to position [56, 0]
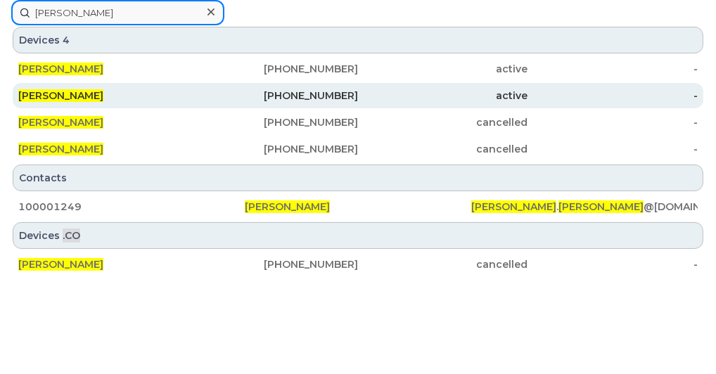
type input "[PERSON_NAME]"
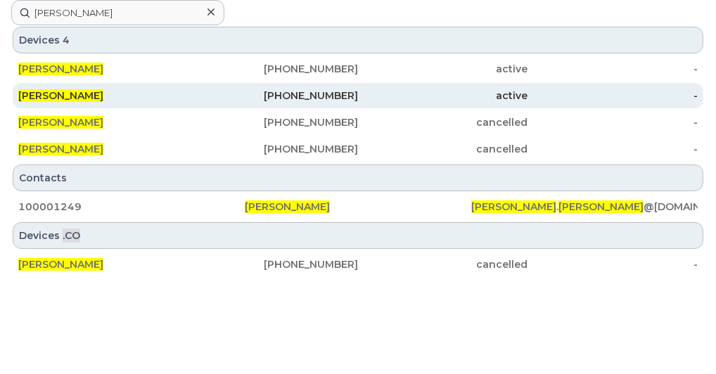
click at [188, 103] on div "[PERSON_NAME]" at bounding box center [103, 96] width 170 height 14
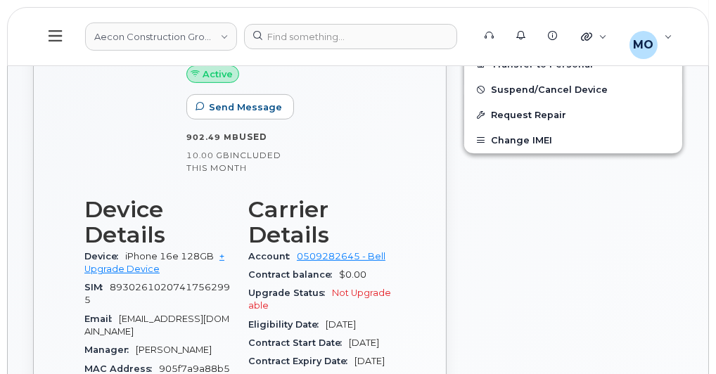
scroll to position [675, 0]
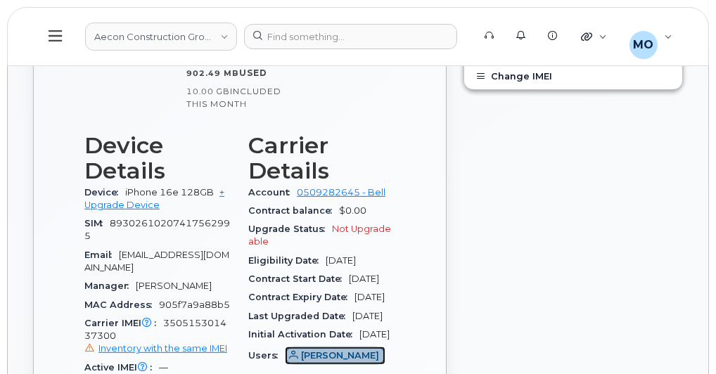
click at [345, 349] on span "[PERSON_NAME]" at bounding box center [340, 355] width 78 height 13
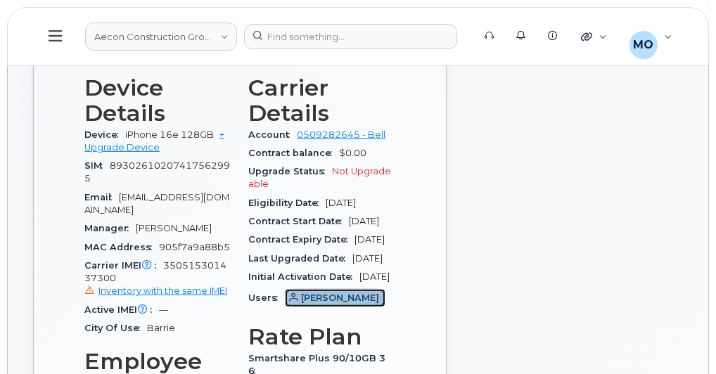
scroll to position [844, 0]
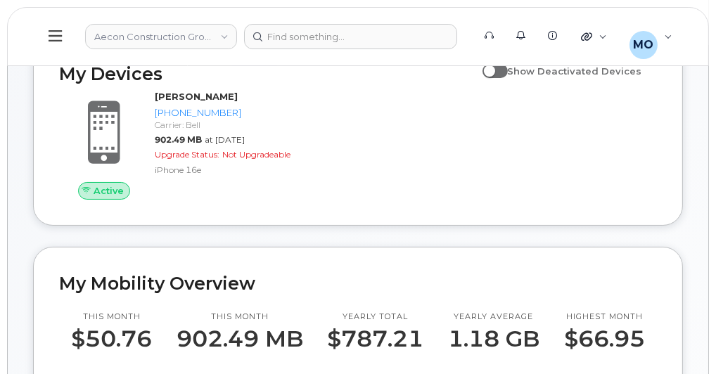
scroll to position [113, 0]
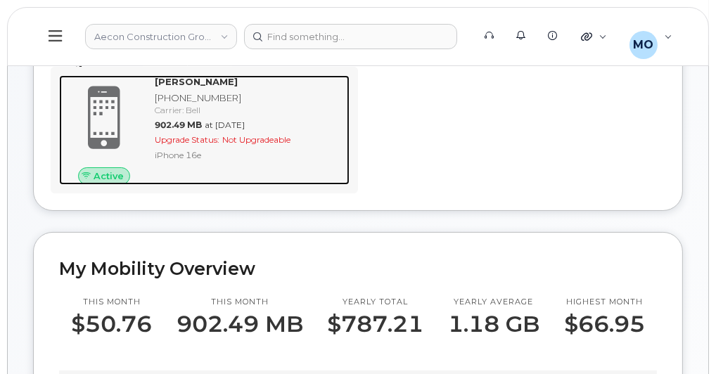
click at [193, 91] on div "705-627-0917" at bounding box center [249, 97] width 189 height 13
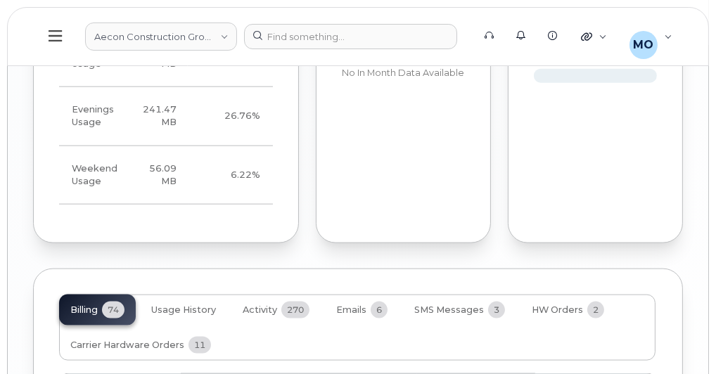
scroll to position [1773, 0]
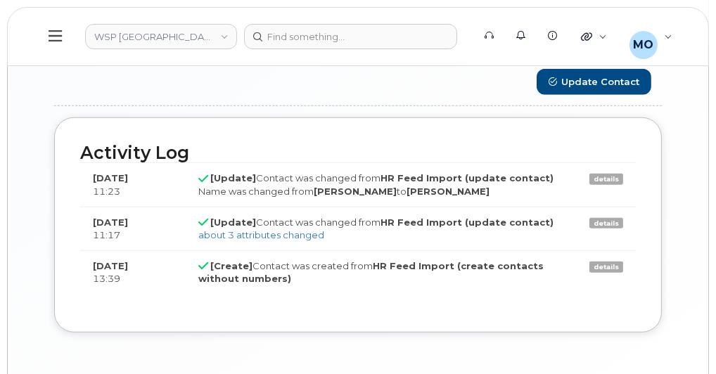
scroll to position [1125, 0]
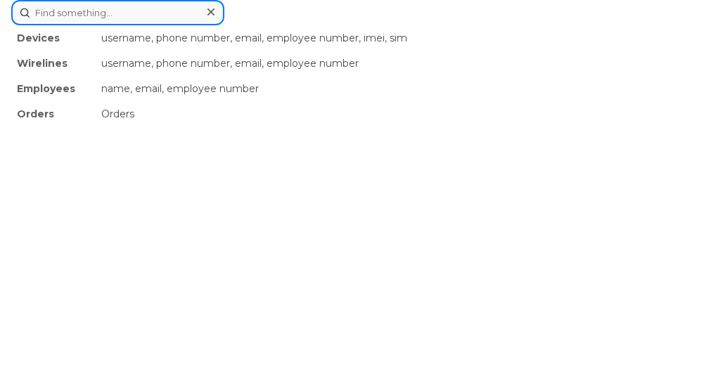
click at [224, 25] on input at bounding box center [117, 12] width 213 height 25
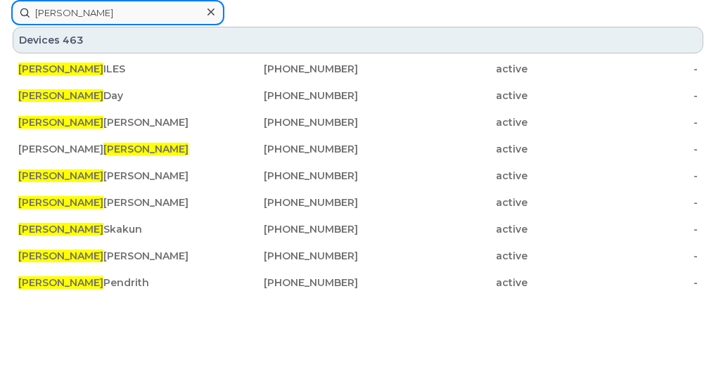
scroll to position [1181, 0]
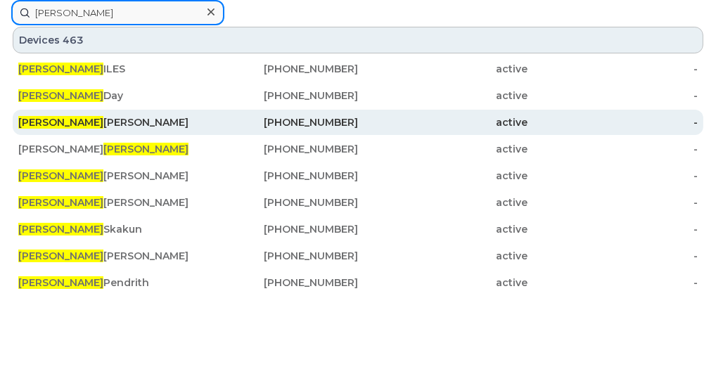
type input "geoff"
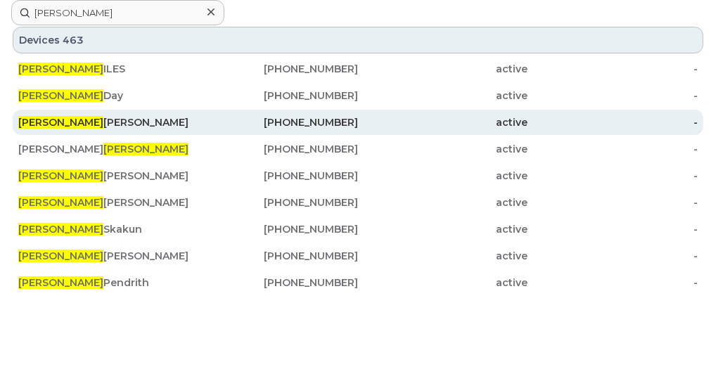
click at [188, 135] on div "Geoff rey Smith" at bounding box center [103, 122] width 170 height 25
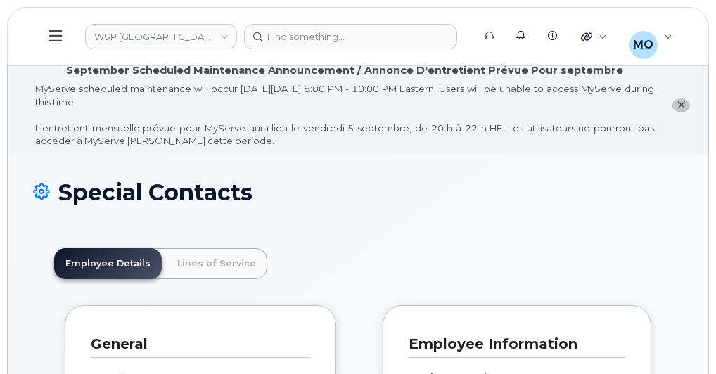
scroll to position [80, 0]
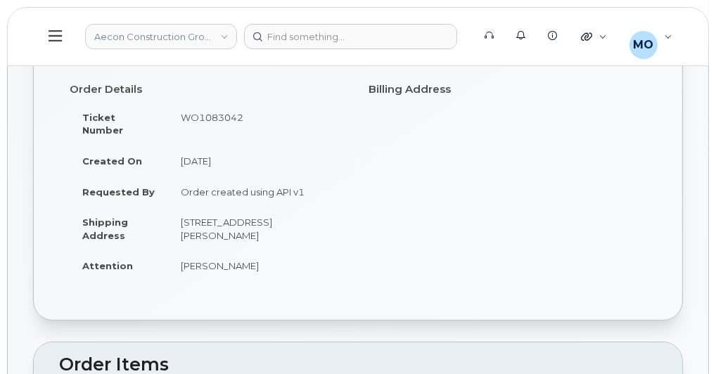
scroll to position [225, 0]
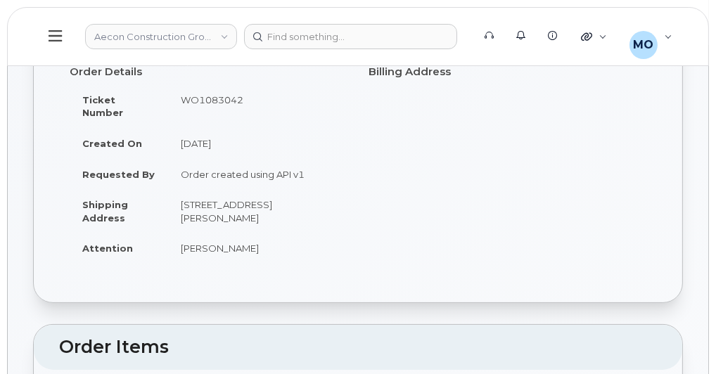
drag, startPoint x: 172, startPoint y: 186, endPoint x: 245, endPoint y: 205, distance: 75.6
click at [245, 205] on td "55 Sudds Lane Brantford ON N3T6N3" at bounding box center [257, 211] width 179 height 44
copy td "55 Sudds Lane Brantford ON N3T6N3"
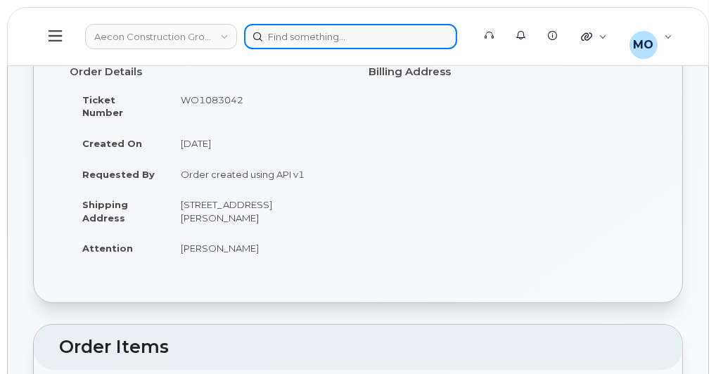
click at [270, 33] on input at bounding box center [350, 36] width 213 height 25
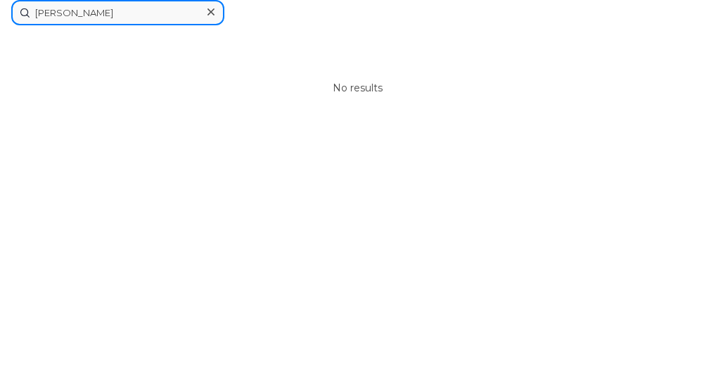
type input "kim van his"
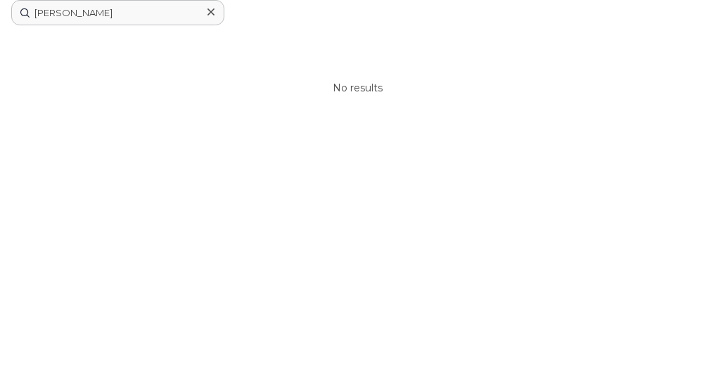
click at [0, 0] on div at bounding box center [0, 0] width 0 height 0
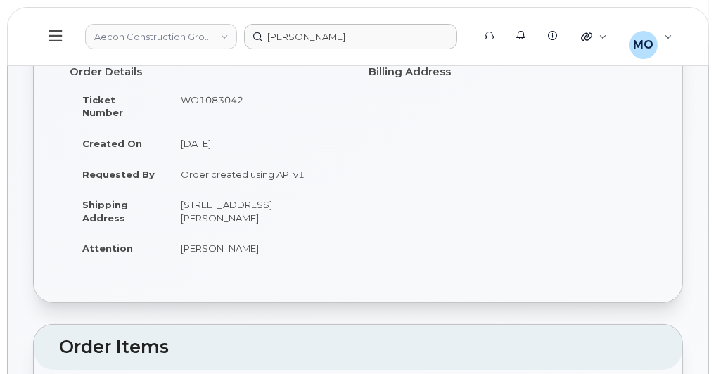
click at [49, 41] on icon at bounding box center [55, 35] width 13 height 15
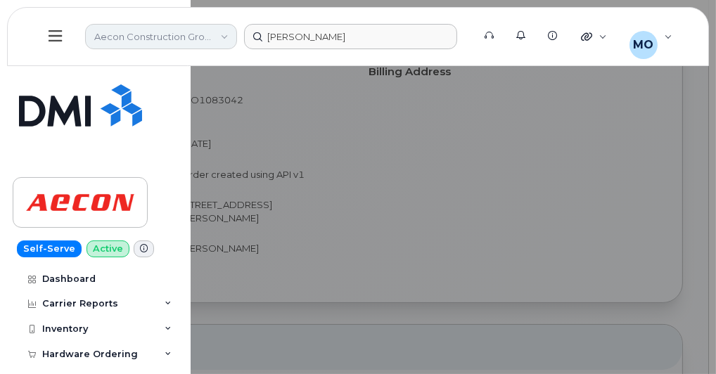
click at [167, 43] on link "Aecon Construction Group Inc" at bounding box center [161, 36] width 152 height 25
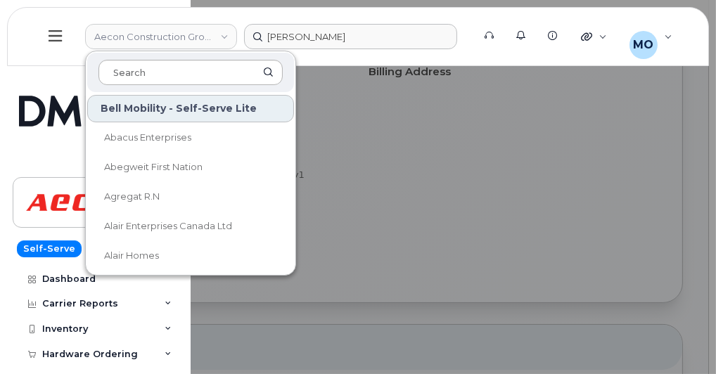
type input "m"
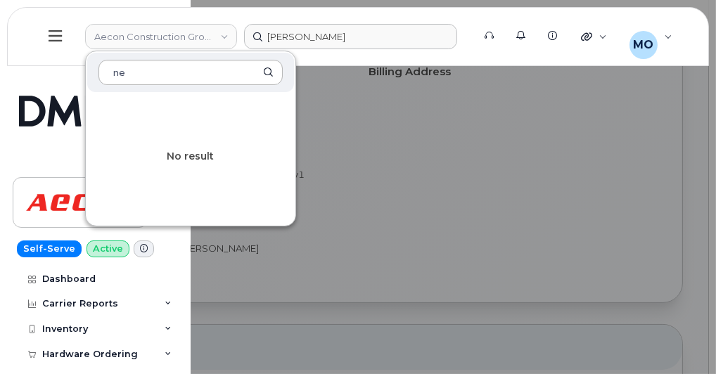
type input "n"
